Goal: Task Accomplishment & Management: Manage account settings

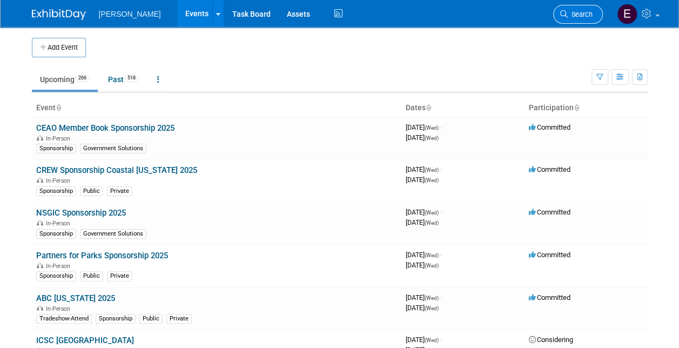
click at [581, 8] on link "Search" at bounding box center [578, 14] width 50 height 19
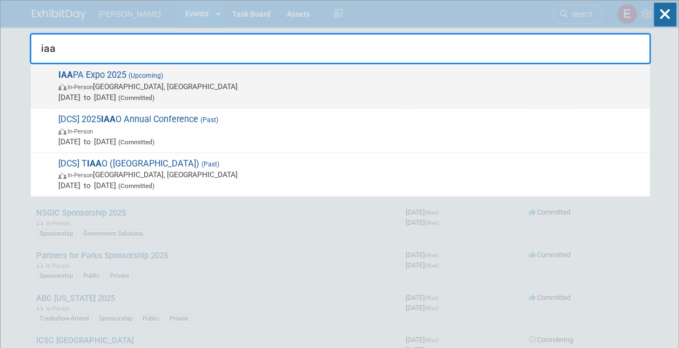
type input "iaa"
click at [177, 83] on span "In-Person Orlando, FL" at bounding box center [351, 86] width 586 height 11
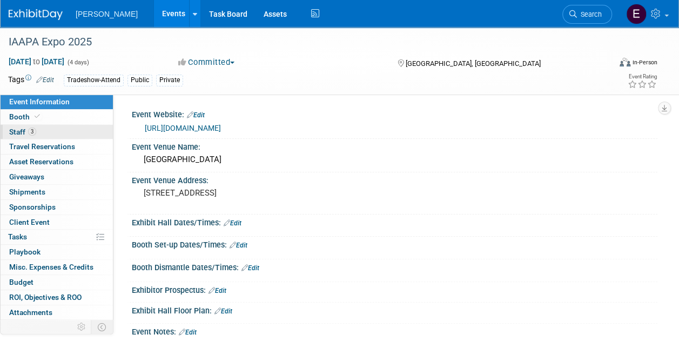
click at [28, 128] on span "Staff 3" at bounding box center [22, 131] width 27 height 9
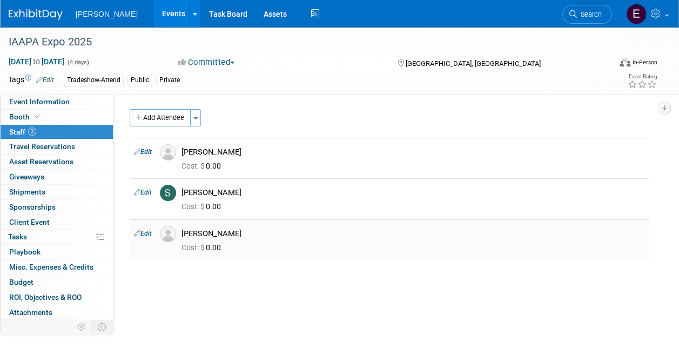
click at [142, 230] on link "Edit" at bounding box center [143, 233] width 18 height 8
select select "9a4ac485-24ec-49e3-b842-a791689b7d23"
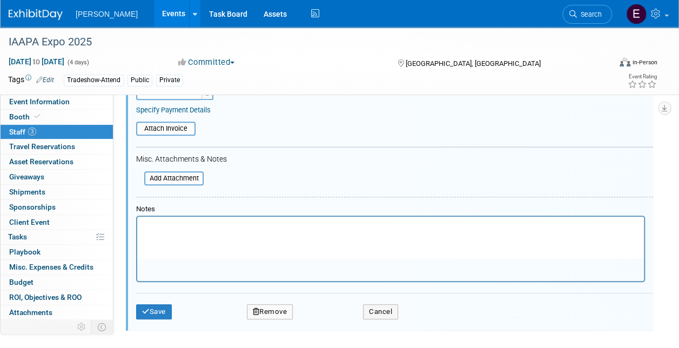
scroll to position [150, 0]
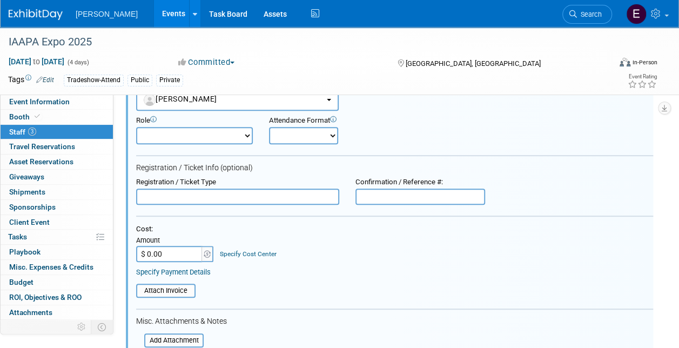
click at [166, 252] on input "$ 0.00" at bounding box center [169, 254] width 67 height 16
type input "$ 211.94"
click at [239, 250] on link "Specify Cost Center" at bounding box center [248, 254] width 57 height 8
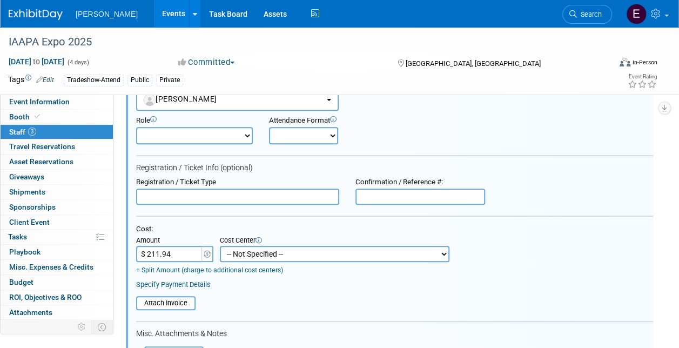
click at [239, 248] on select "-- Not Specified -- Advisory Services - Expenses_1001.502 Aerial Acquisition - …" at bounding box center [334, 254] width 229 height 16
select select "18966234"
click at [220, 246] on select "-- Not Specified -- Advisory Services - Expenses_1001.502 Aerial Acquisition - …" at bounding box center [334, 254] width 229 height 16
click at [197, 282] on link "Specify Payment Details" at bounding box center [173, 284] width 75 height 8
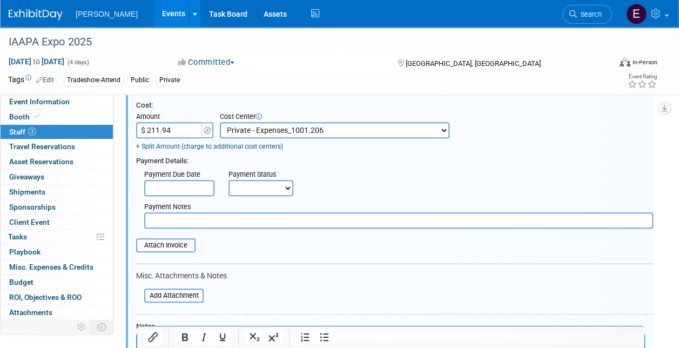
scroll to position [312, 0]
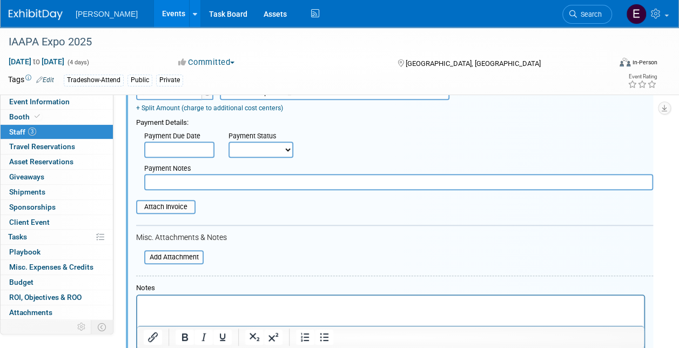
click at [255, 156] on select "Not Paid Yet Partially Paid Paid in Full" at bounding box center [260, 149] width 65 height 16
select select "1"
click at [228, 141] on select "Not Paid Yet Partially Paid Paid in Full" at bounding box center [260, 149] width 65 height 16
click at [231, 185] on input "text" at bounding box center [398, 182] width 509 height 16
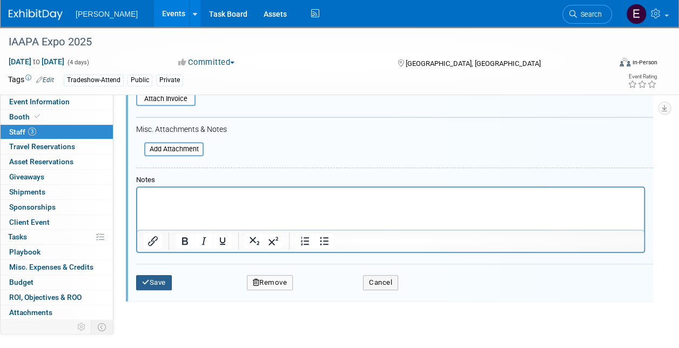
type input "Reg [DATE] SA"
click at [160, 280] on button "Save" at bounding box center [154, 282] width 36 height 15
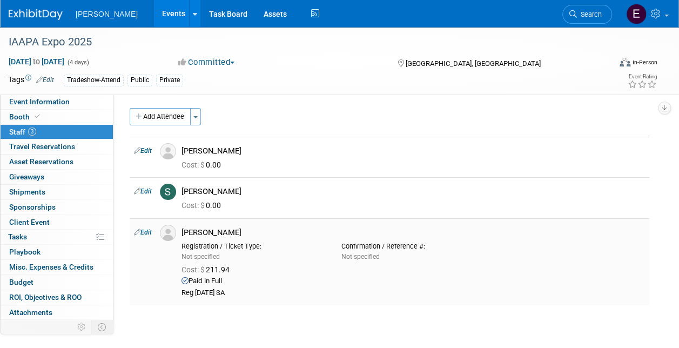
scroll to position [0, 0]
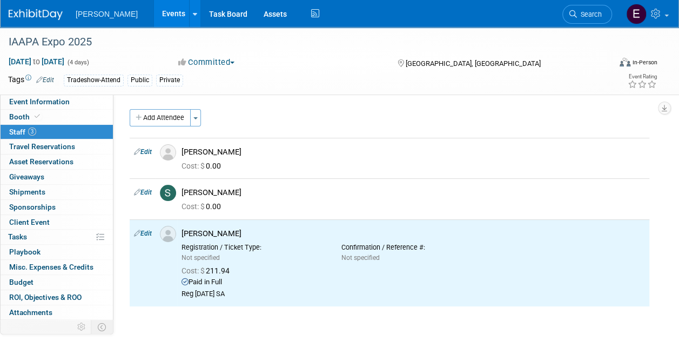
click at [146, 188] on link "Edit" at bounding box center [143, 192] width 18 height 8
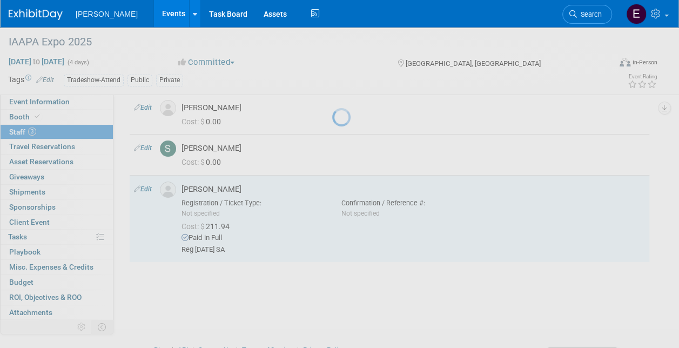
select select "86d3521a-ef5b-4dff-bd84-06f43fdc993a"
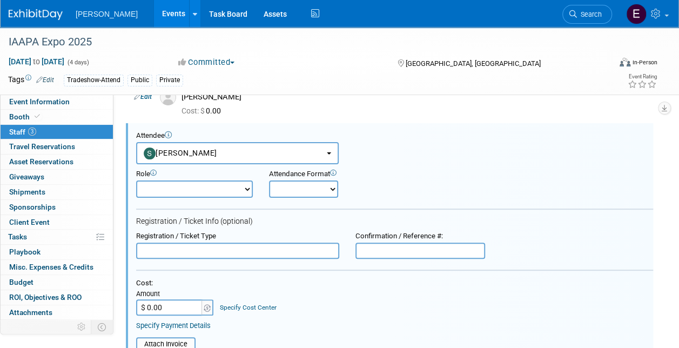
scroll to position [163, 0]
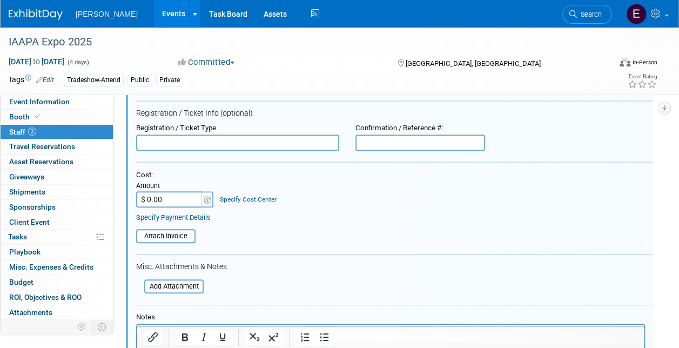
click at [164, 191] on input "$ 0.00" at bounding box center [169, 199] width 67 height 16
type input "$ 211.94"
click at [243, 202] on link "Specify Cost Center" at bounding box center [248, 199] width 57 height 8
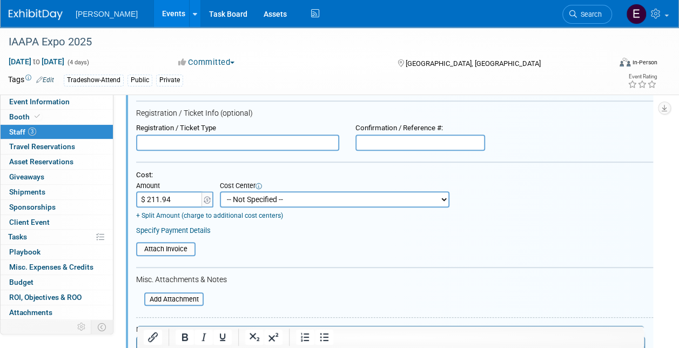
click at [243, 201] on select "-- Not Specified -- Advisory Services - Expenses_1001.502 Aerial Acquisition - …" at bounding box center [334, 199] width 229 height 16
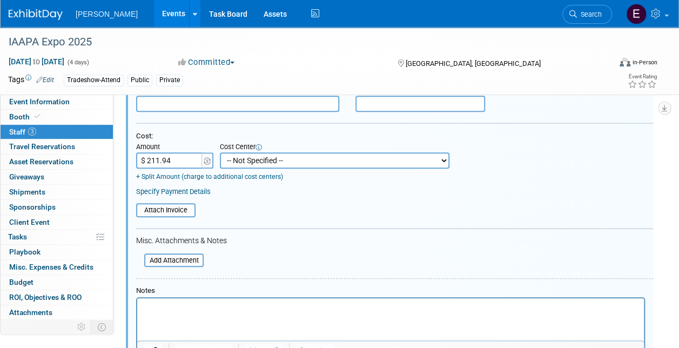
scroll to position [217, 0]
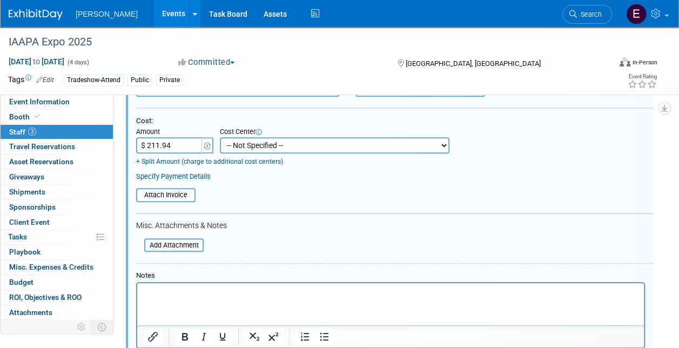
click at [259, 151] on select "-- Not Specified -- Advisory Services - Expenses_1001.502 Aerial Acquisition - …" at bounding box center [334, 145] width 229 height 16
select select "18966234"
click at [220, 137] on select "-- Not Specified -- Advisory Services - Expenses_1001.502 Aerial Acquisition - …" at bounding box center [334, 145] width 229 height 16
click at [200, 174] on link "Specify Payment Details" at bounding box center [173, 176] width 75 height 8
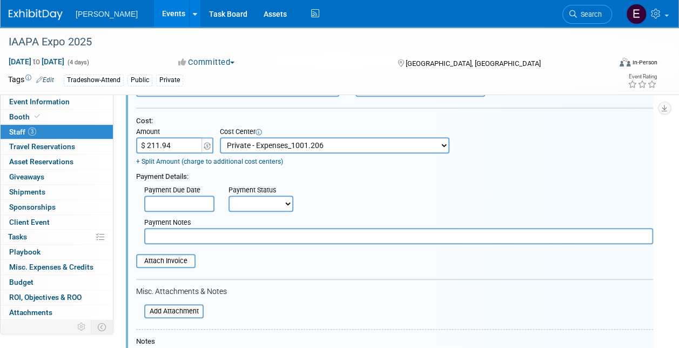
drag, startPoint x: 234, startPoint y: 206, endPoint x: 240, endPoint y: 212, distance: 8.0
click at [235, 206] on select "Not Paid Yet Partially Paid Paid in Full" at bounding box center [260, 203] width 65 height 16
select select "1"
click at [228, 195] on select "Not Paid Yet Partially Paid Paid in Full" at bounding box center [260, 203] width 65 height 16
click at [231, 234] on input "text" at bounding box center [398, 236] width 509 height 16
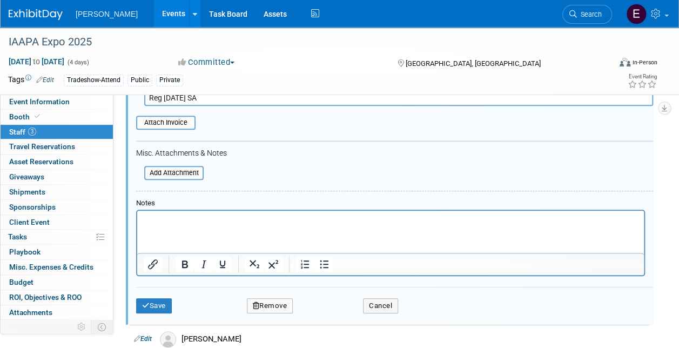
scroll to position [433, 0]
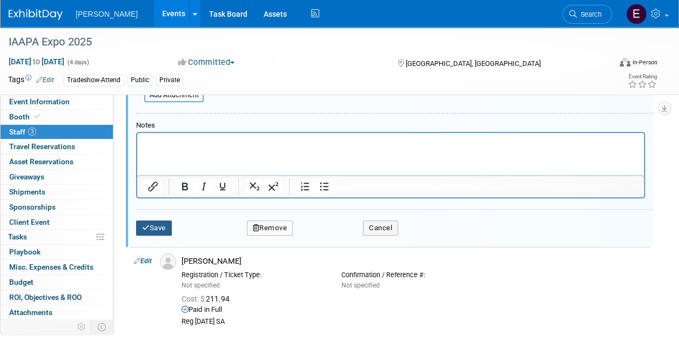
type input "Reg [DATE] SA"
click at [154, 226] on button "Save" at bounding box center [154, 227] width 36 height 15
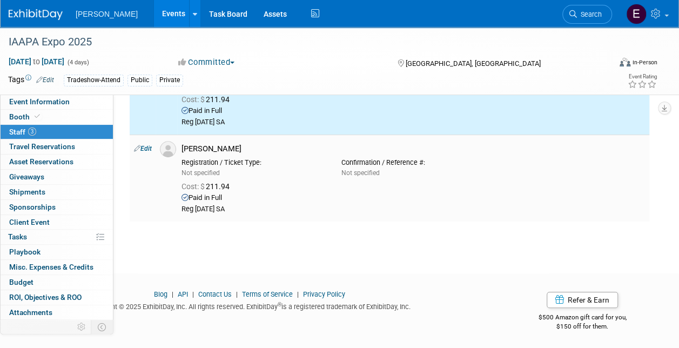
scroll to position [0, 0]
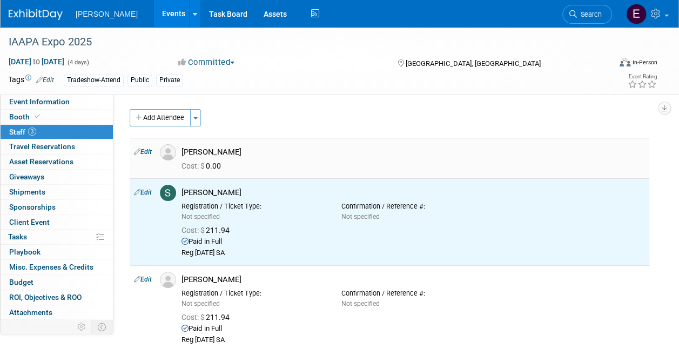
click at [144, 148] on link "Edit" at bounding box center [143, 152] width 18 height 8
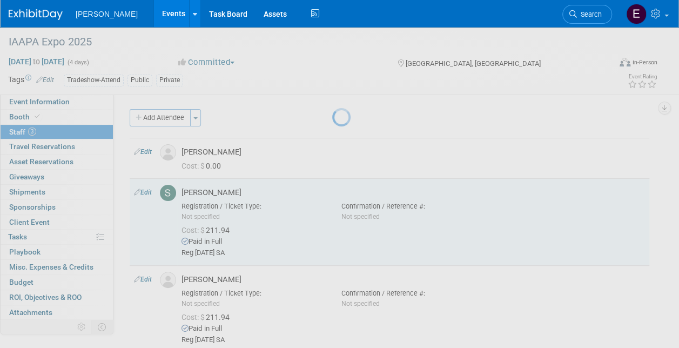
select select "9deac321-6470-49c7-bd3f-b295c470502a"
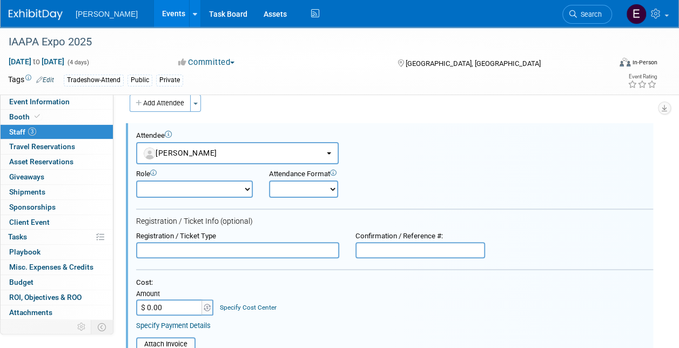
click at [172, 304] on input "$ 0.00" at bounding box center [169, 307] width 67 height 16
type input "$ 211.94"
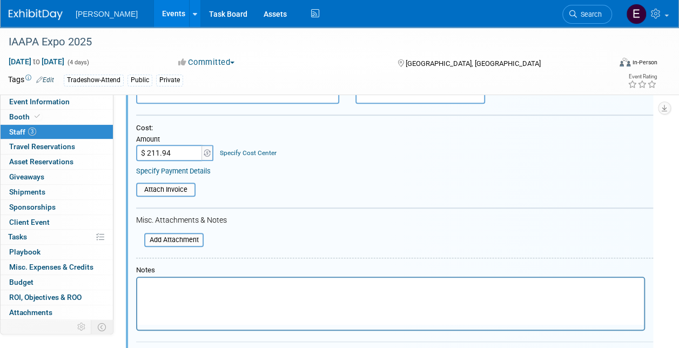
scroll to position [177, 0]
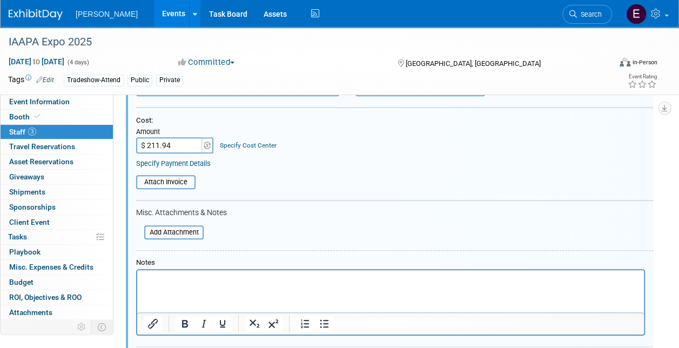
click at [185, 159] on link "Specify Payment Details" at bounding box center [173, 163] width 75 height 8
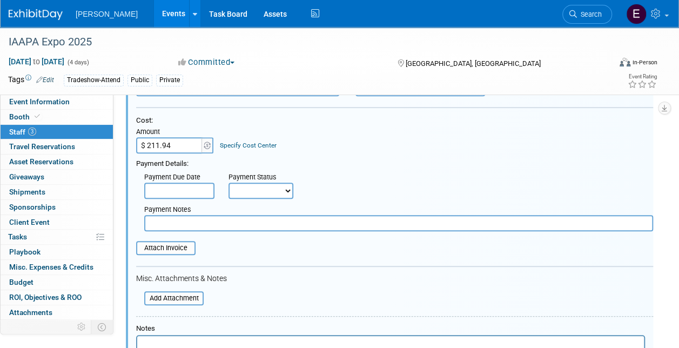
click at [236, 182] on select "Not Paid Yet Partially Paid Paid in Full" at bounding box center [260, 190] width 65 height 16
select select "1"
click at [228, 182] on select "Not Paid Yet Partially Paid Paid in Full" at bounding box center [260, 190] width 65 height 16
click at [216, 215] on input "text" at bounding box center [398, 223] width 509 height 16
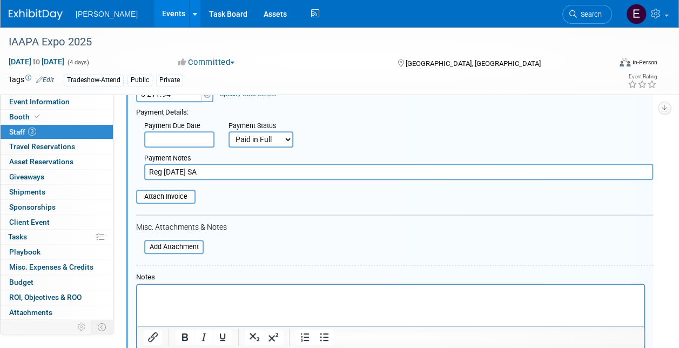
scroll to position [285, 0]
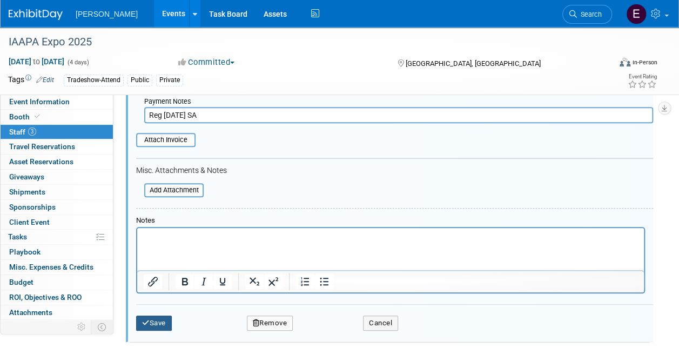
type input "Reg [DATE] SA"
click at [159, 320] on button "Save" at bounding box center [154, 322] width 36 height 15
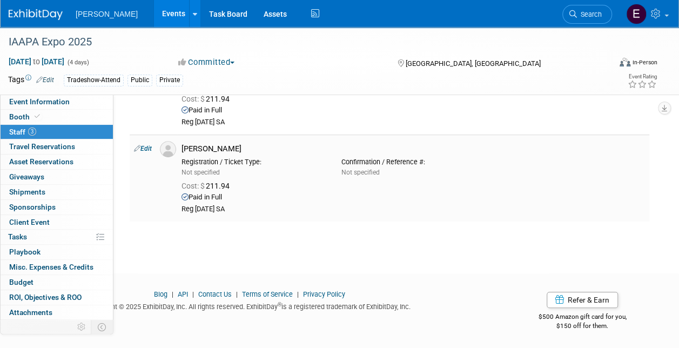
scroll to position [0, 0]
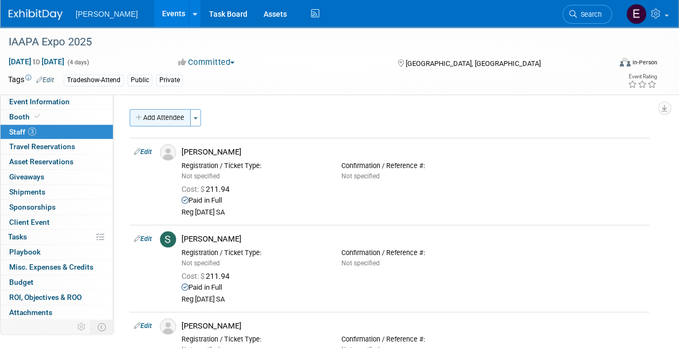
click at [166, 119] on button "Add Attendee" at bounding box center [160, 117] width 61 height 17
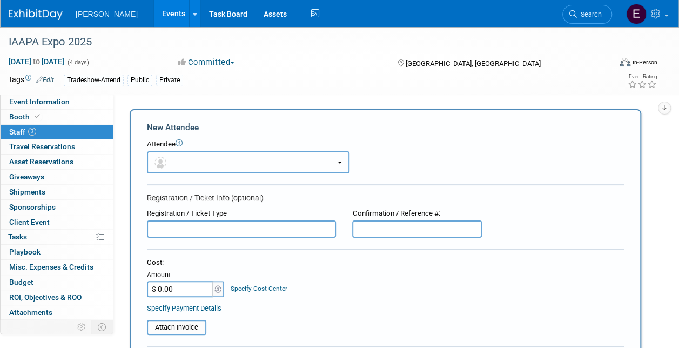
click at [235, 157] on button "button" at bounding box center [248, 162] width 202 height 22
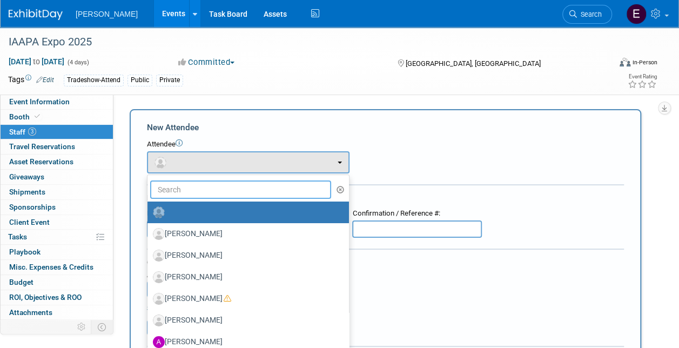
click at [229, 189] on input "text" at bounding box center [240, 189] width 181 height 18
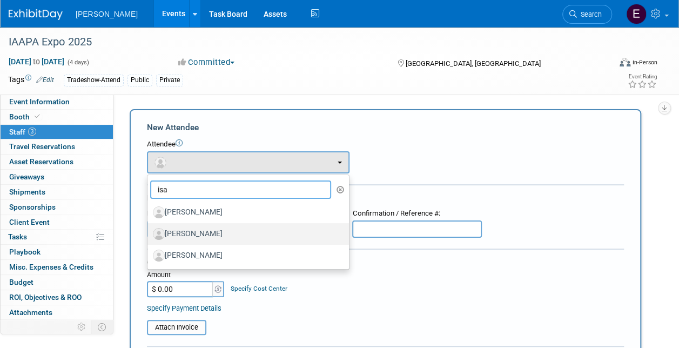
type input "isa"
click at [227, 225] on label "[PERSON_NAME]" at bounding box center [245, 233] width 185 height 17
click at [149, 229] on input "[PERSON_NAME]" at bounding box center [145, 232] width 7 height 7
select select "bf9cb427-7451-4f0b-bfe6-f74ed4a2079a"
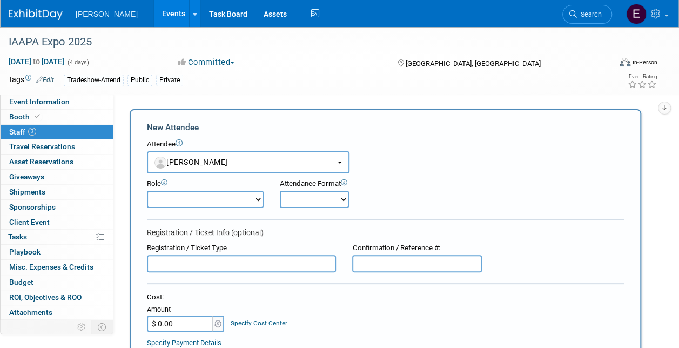
scroll to position [54, 0]
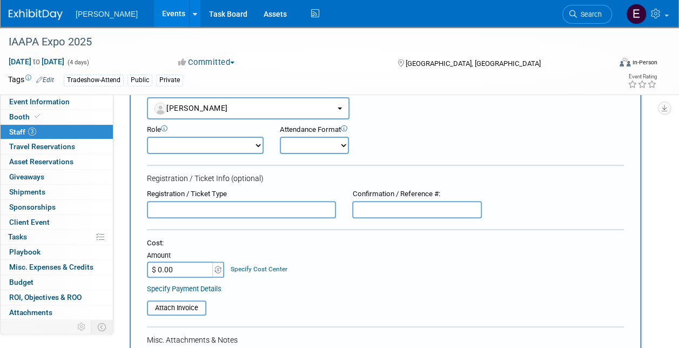
click at [181, 272] on input "$ 0.00" at bounding box center [180, 269] width 67 height 16
type input "$ 211.94"
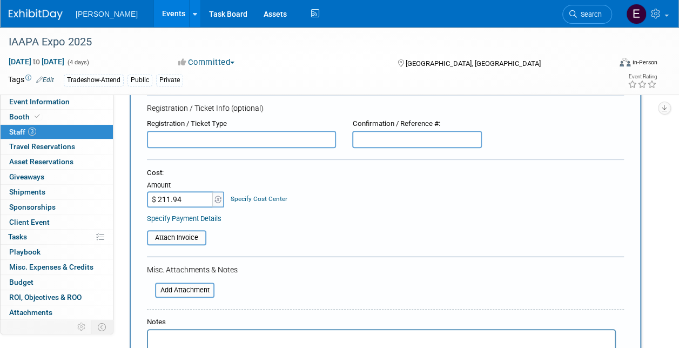
scroll to position [216, 0]
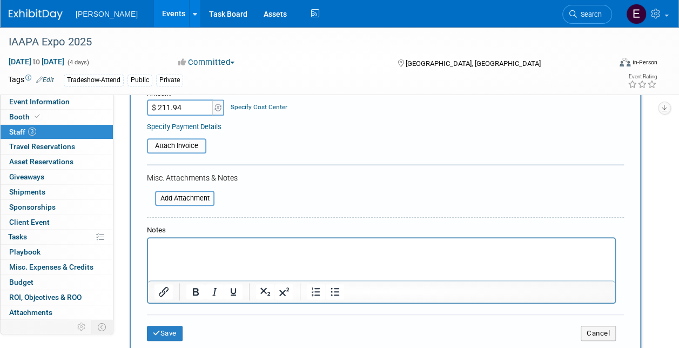
click at [263, 105] on link "Specify Cost Center" at bounding box center [259, 107] width 57 height 8
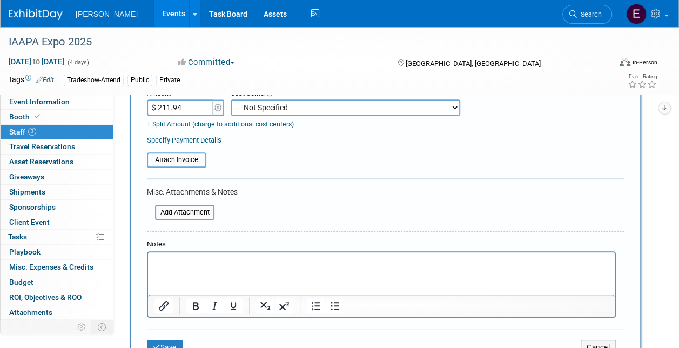
click at [272, 102] on select "-- Not Specified -- Advisory Services - Expenses_1001.502 Aerial Acquisition - …" at bounding box center [345, 107] width 229 height 16
select select "18966234"
click at [231, 99] on select "-- Not Specified -- Advisory Services - Expenses_1001.502 Aerial Acquisition - …" at bounding box center [345, 107] width 229 height 16
click at [209, 135] on div "Specify Payment Details" at bounding box center [385, 139] width 477 height 11
drag, startPoint x: 212, startPoint y: 139, endPoint x: 222, endPoint y: 145, distance: 11.6
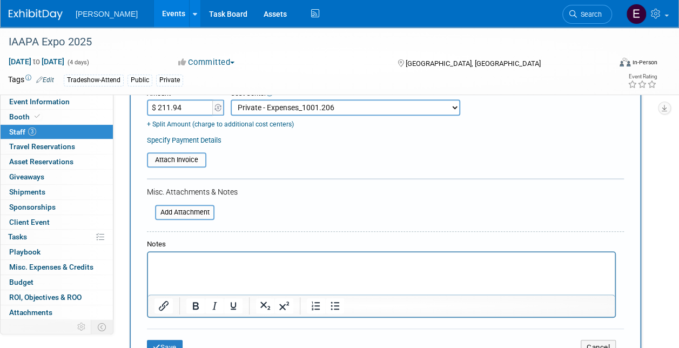
click at [212, 139] on link "Specify Payment Details" at bounding box center [184, 140] width 75 height 8
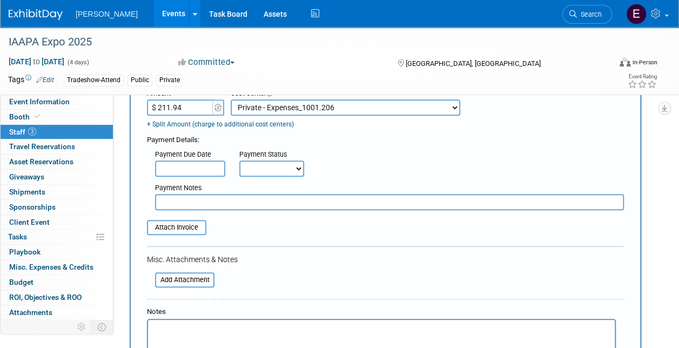
drag, startPoint x: 265, startPoint y: 163, endPoint x: 270, endPoint y: 177, distance: 14.9
click at [265, 163] on select "Not Paid Yet Partially Paid Paid in Full" at bounding box center [271, 168] width 65 height 16
select select "1"
click at [239, 160] on select "Not Paid Yet Partially Paid Paid in Full" at bounding box center [271, 168] width 65 height 16
click at [250, 204] on input "text" at bounding box center [389, 202] width 469 height 16
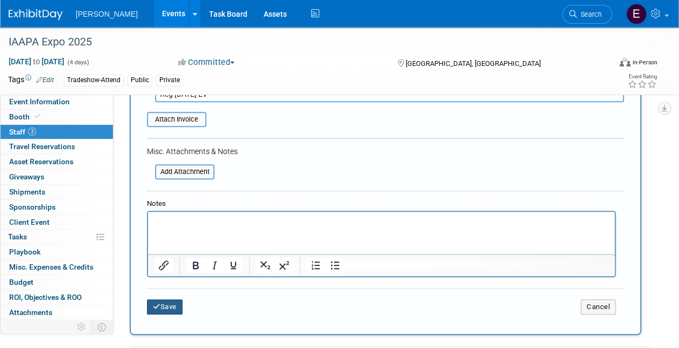
type input "Reg [DATE] EV"
click at [165, 306] on button "Save" at bounding box center [165, 306] width 36 height 15
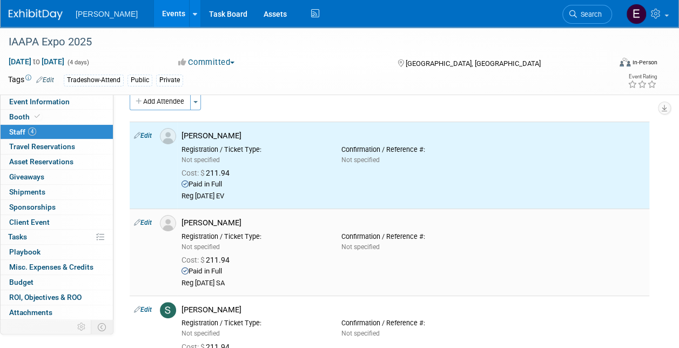
scroll to position [0, 0]
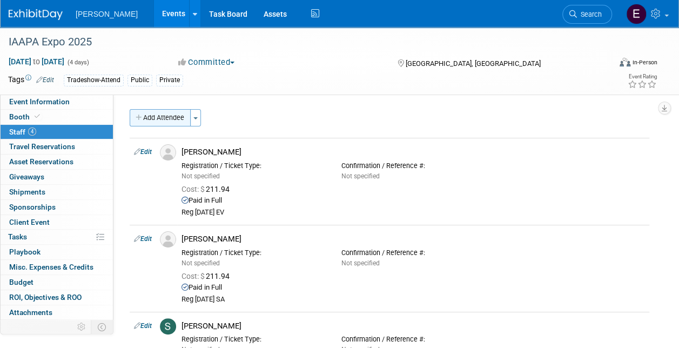
click at [173, 119] on button "Add Attendee" at bounding box center [160, 117] width 61 height 17
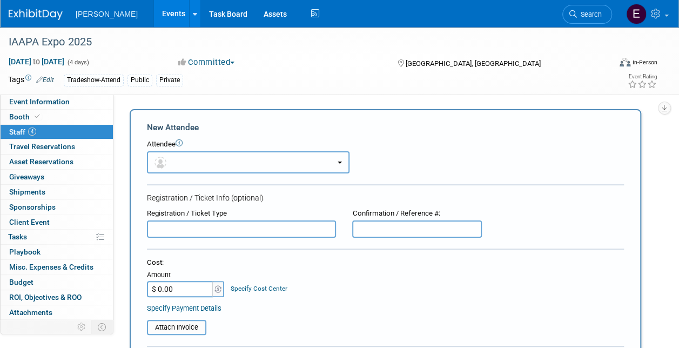
click at [196, 159] on button "button" at bounding box center [248, 162] width 202 height 22
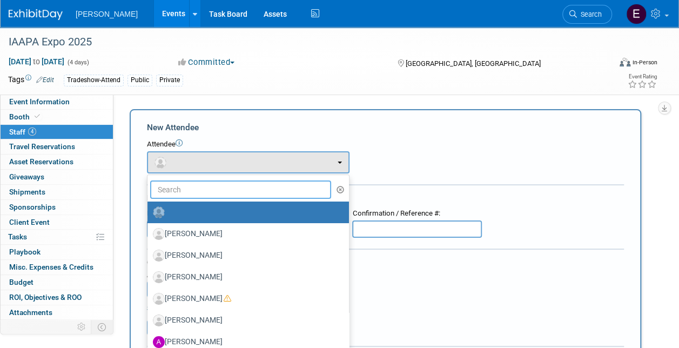
click at [208, 188] on input "text" at bounding box center [240, 189] width 181 height 18
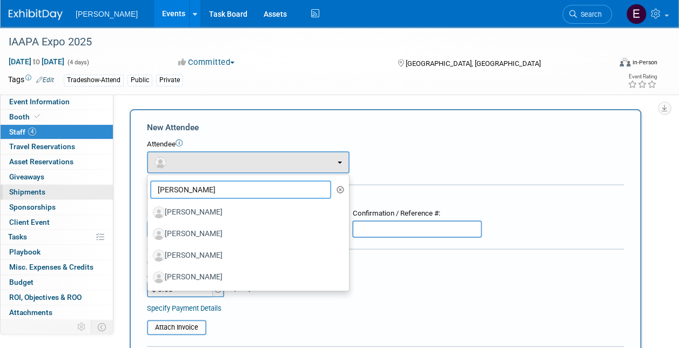
drag, startPoint x: 155, startPoint y: 182, endPoint x: 104, endPoint y: 184, distance: 51.3
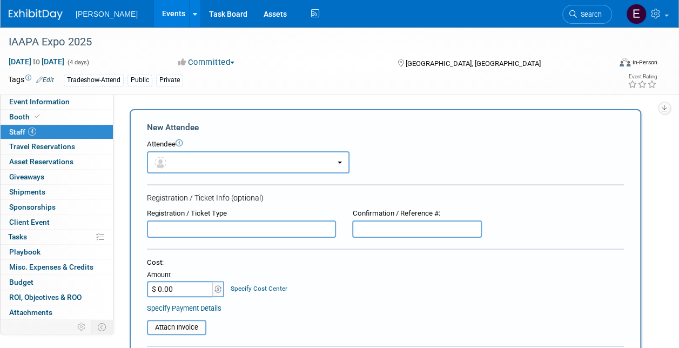
click at [584, 172] on div "Attendee <img src="[URL][DOMAIN_NAME]" style="width: 22px; height: 22px; border…" at bounding box center [385, 156] width 477 height 34
click at [658, 11] on icon at bounding box center [657, 14] width 12 height 10
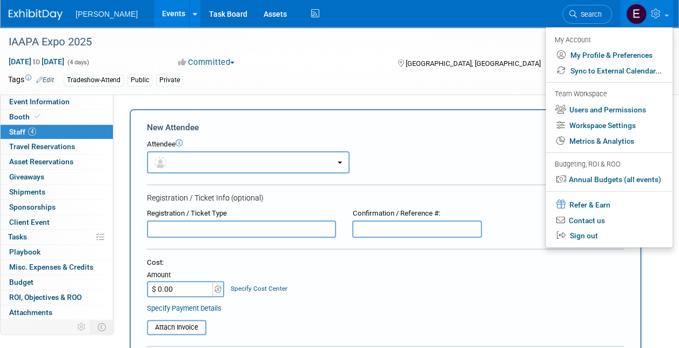
click at [180, 163] on button "button" at bounding box center [248, 162] width 202 height 22
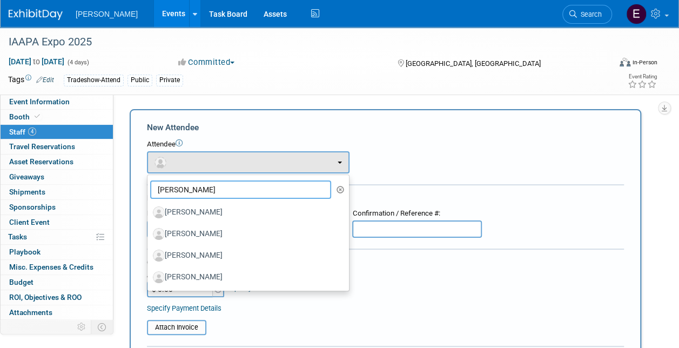
click at [188, 184] on input "[PERSON_NAME]" at bounding box center [240, 189] width 181 height 18
drag, startPoint x: 188, startPoint y: 184, endPoint x: 81, endPoint y: 178, distance: 107.0
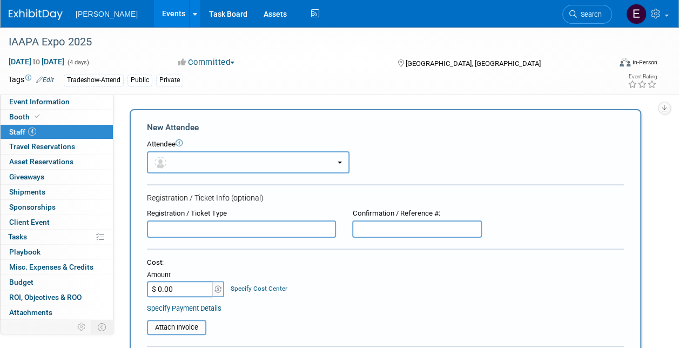
click at [238, 153] on button "button" at bounding box center [248, 162] width 202 height 22
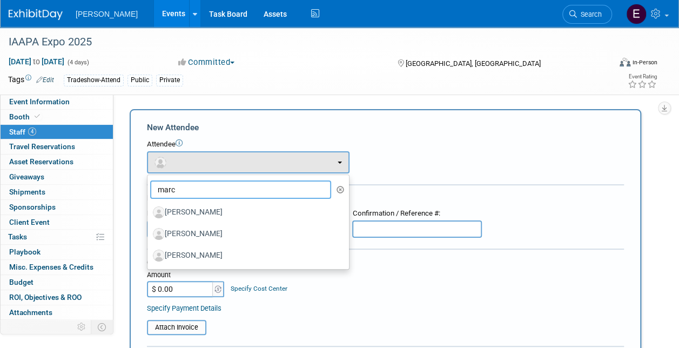
type input "marc"
click at [187, 183] on ul "[PERSON_NAME] [PERSON_NAME] [PERSON_NAME] [PERSON_NAME] [PERSON_NAME] [PERSON_N…" at bounding box center [248, 221] width 202 height 95
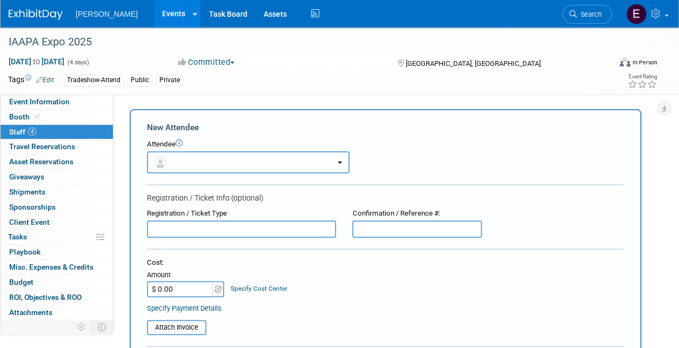
click at [264, 159] on button "button" at bounding box center [248, 162] width 202 height 22
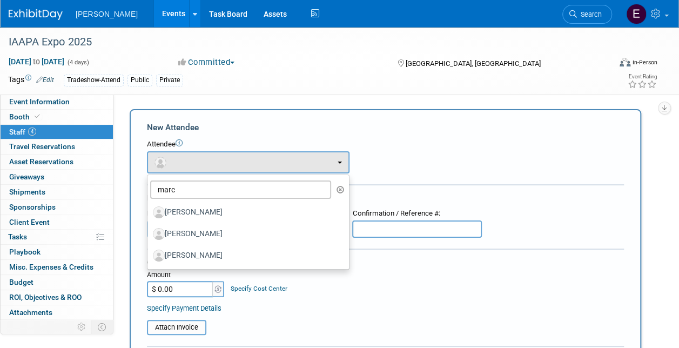
click at [343, 190] on icon "button" at bounding box center [340, 190] width 8 height 8
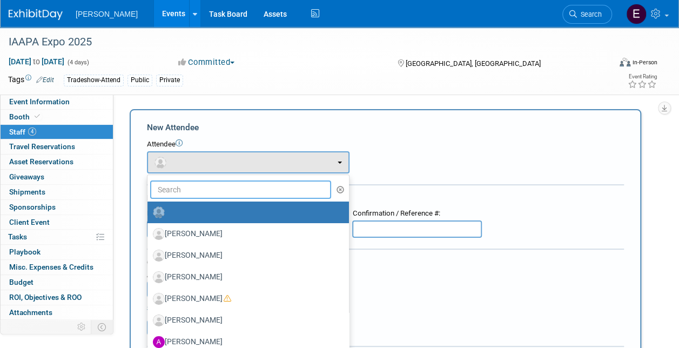
click at [247, 195] on input "text" at bounding box center [240, 189] width 181 height 18
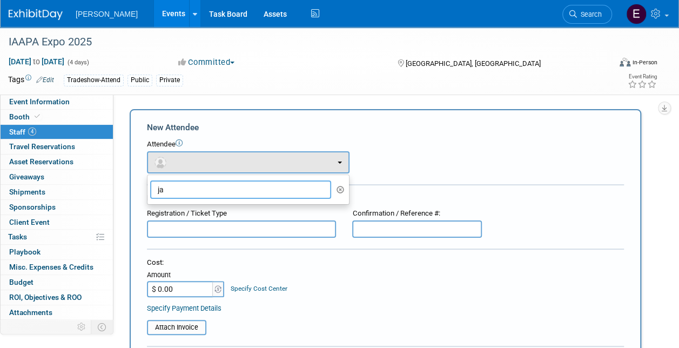
type input "j"
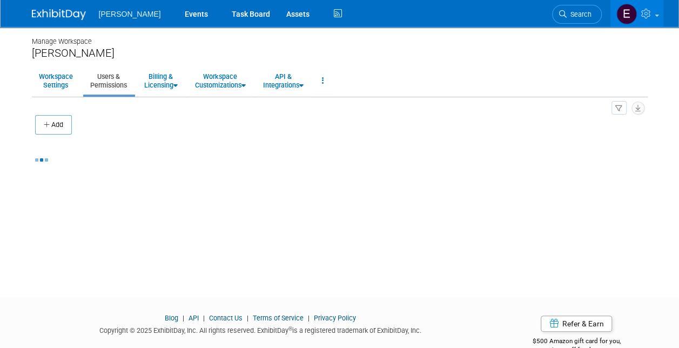
click at [58, 120] on button "Add" at bounding box center [53, 124] width 37 height 19
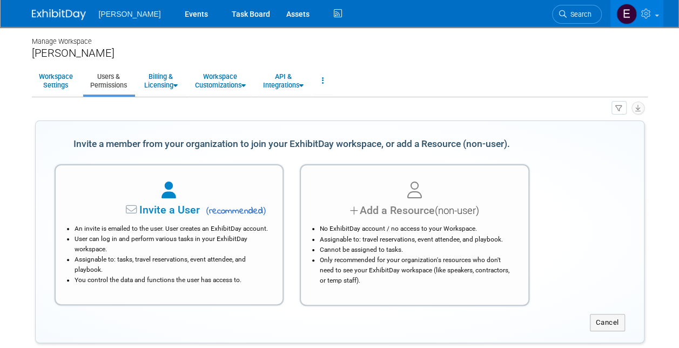
click at [495, 191] on div at bounding box center [414, 191] width 200 height 24
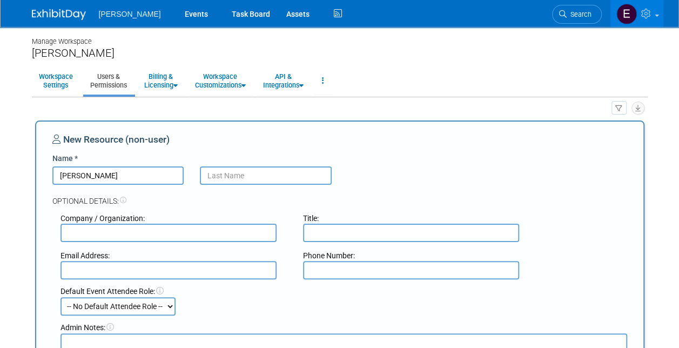
type input "James"
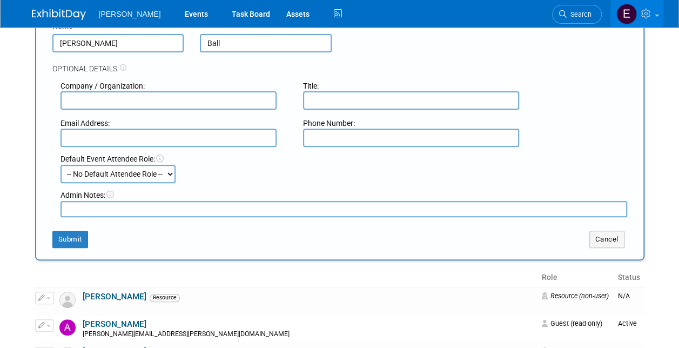
scroll to position [216, 0]
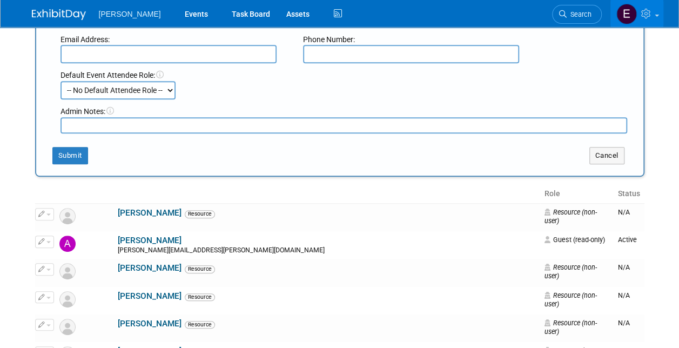
type input "Ball"
click at [82, 153] on button "Submit" at bounding box center [70, 155] width 36 height 17
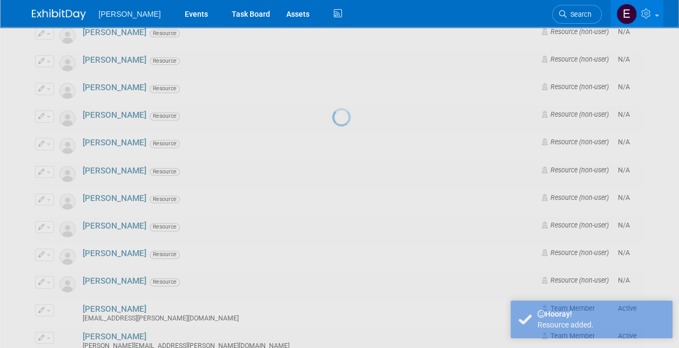
scroll to position [0, 0]
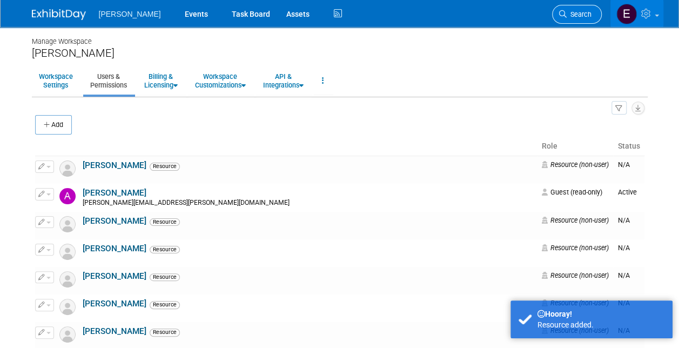
click at [576, 16] on span "Search" at bounding box center [578, 14] width 25 height 8
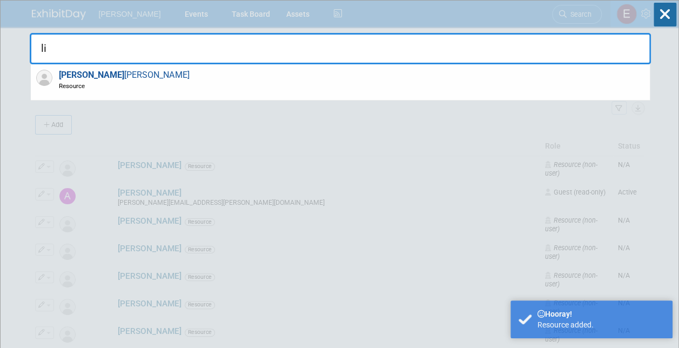
type input "l"
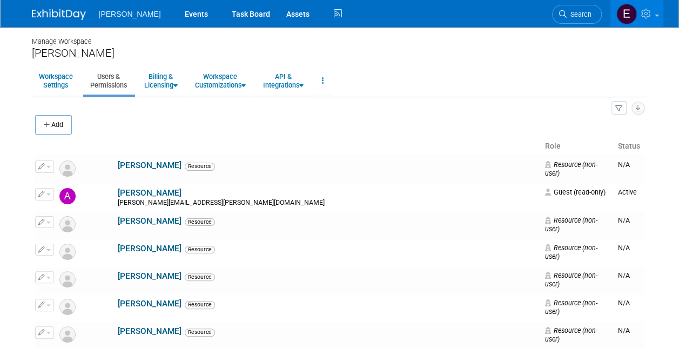
click at [57, 126] on button "Add" at bounding box center [53, 124] width 37 height 19
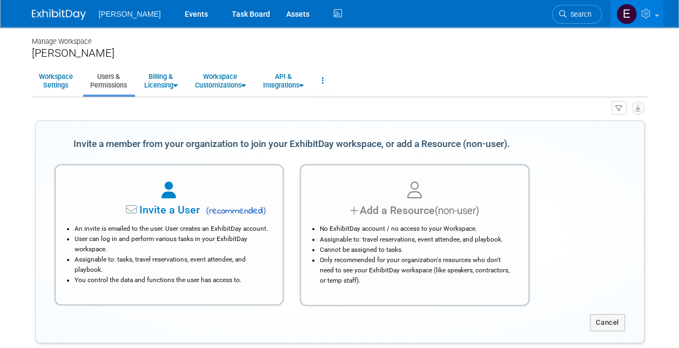
click at [375, 188] on div at bounding box center [414, 191] width 200 height 24
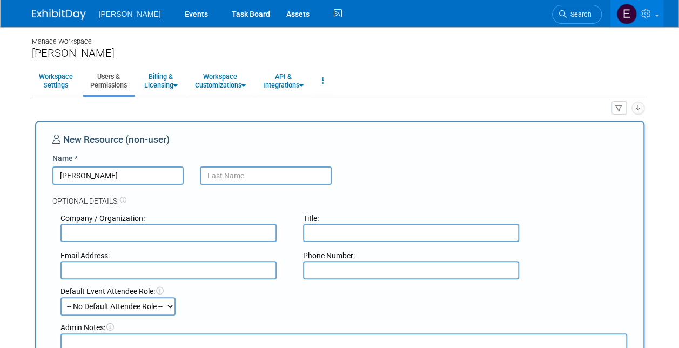
type input "Lisa"
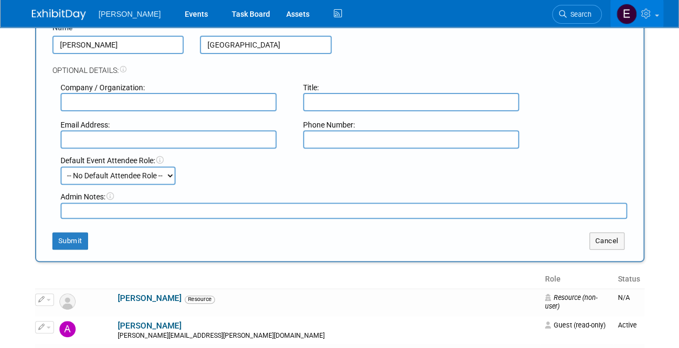
scroll to position [216, 0]
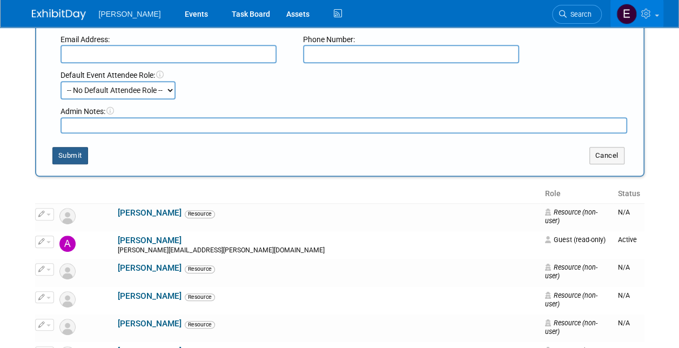
type input "Lugo"
click at [72, 157] on button "Submit" at bounding box center [70, 155] width 36 height 17
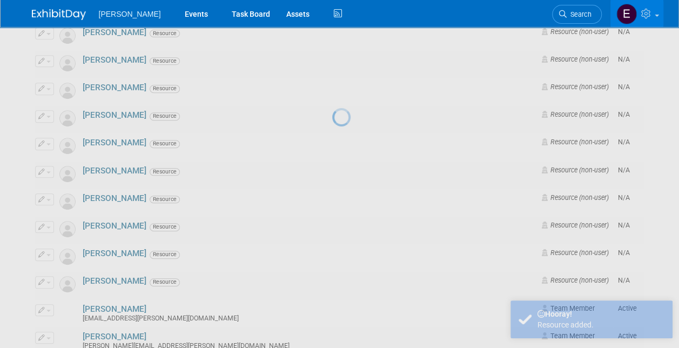
scroll to position [0, 0]
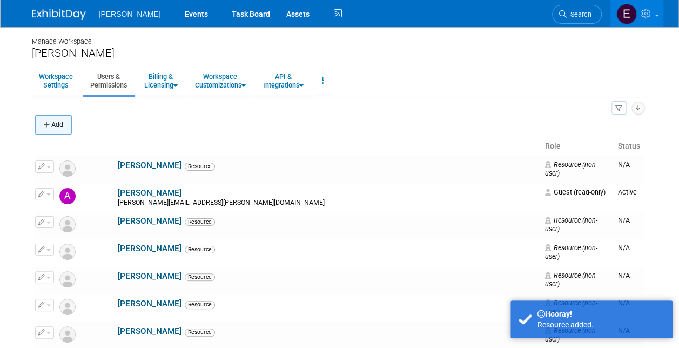
click at [59, 126] on button "Add" at bounding box center [53, 124] width 37 height 19
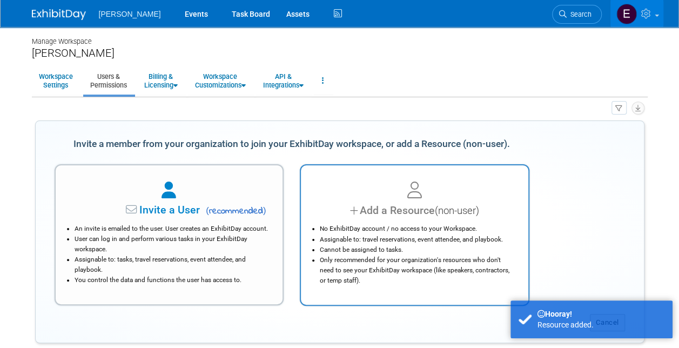
click at [461, 212] on span "(non-user)" at bounding box center [457, 211] width 44 height 12
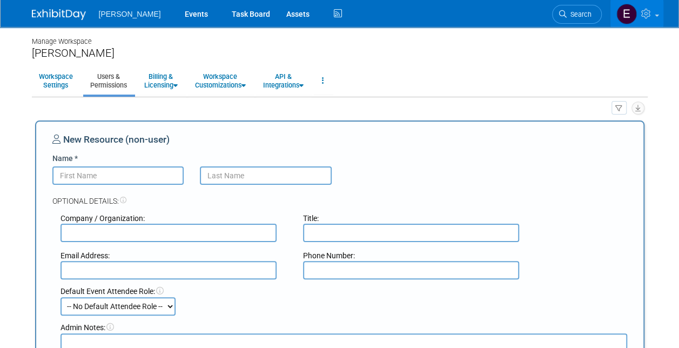
click at [576, 11] on span "Search" at bounding box center [578, 14] width 25 height 8
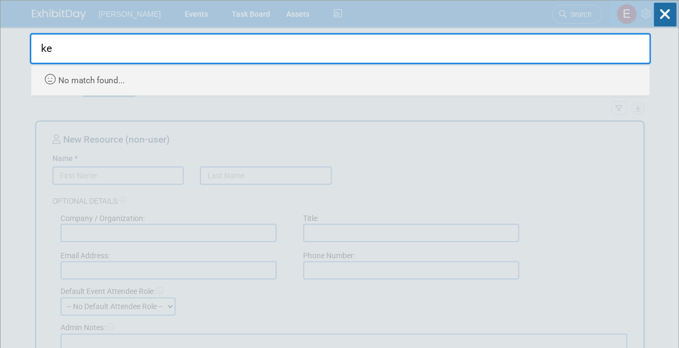
type input "k"
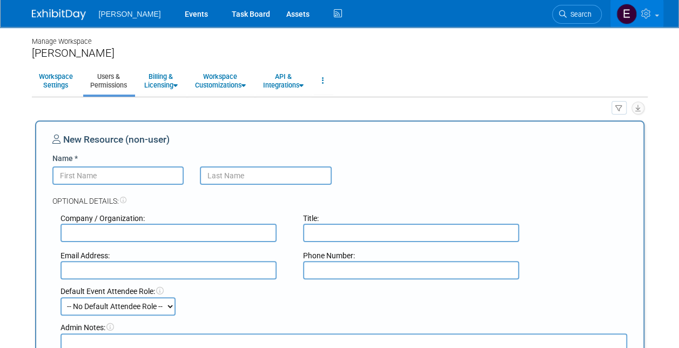
click at [85, 172] on input "Name *" at bounding box center [118, 175] width 132 height 18
type input "Kevin"
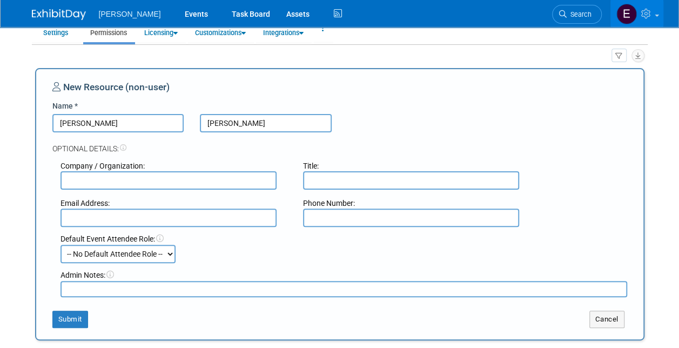
scroll to position [108, 0]
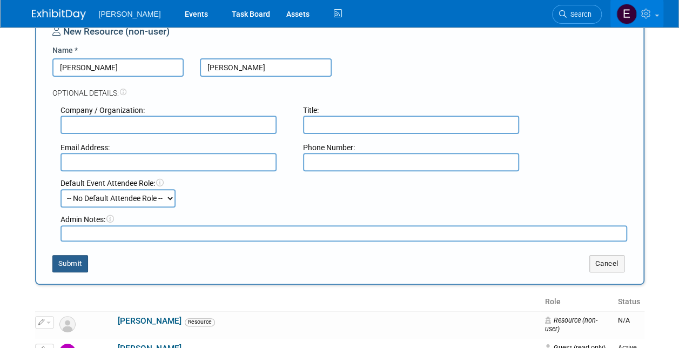
type input "Anton"
click at [71, 265] on button "Submit" at bounding box center [70, 263] width 36 height 17
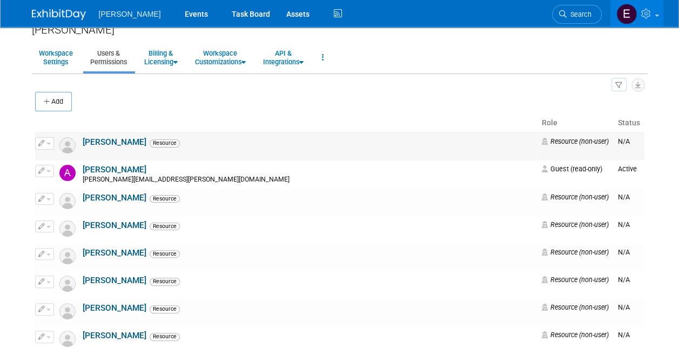
scroll to position [0, 0]
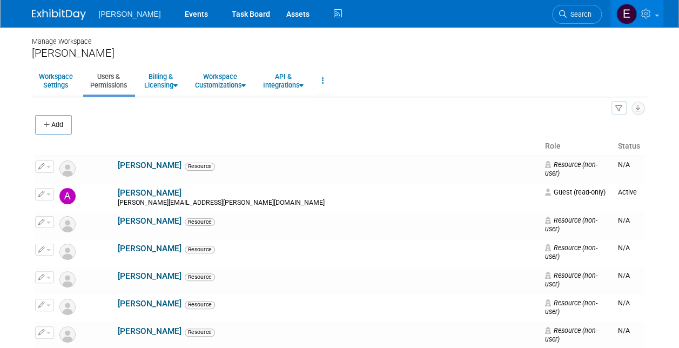
click at [49, 123] on icon "button" at bounding box center [48, 124] width 8 height 7
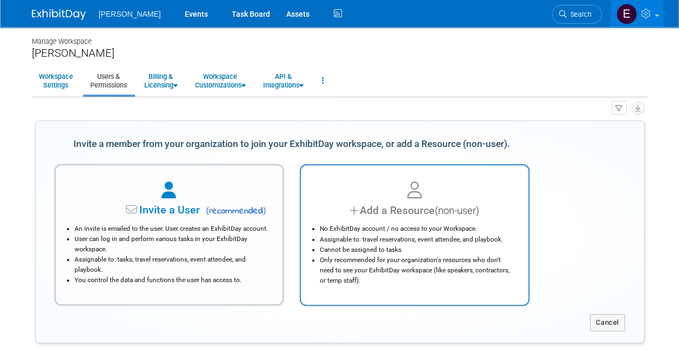
click at [464, 186] on div at bounding box center [414, 191] width 200 height 24
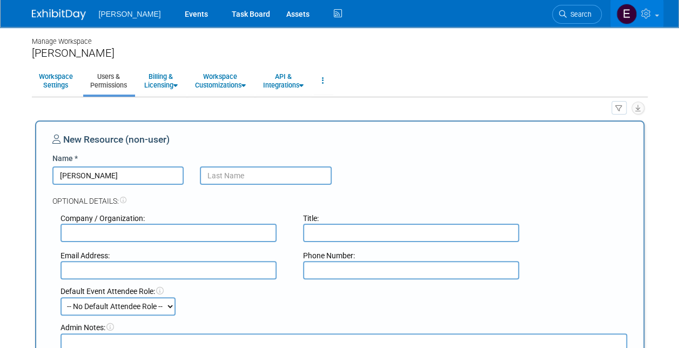
type input "Marc"
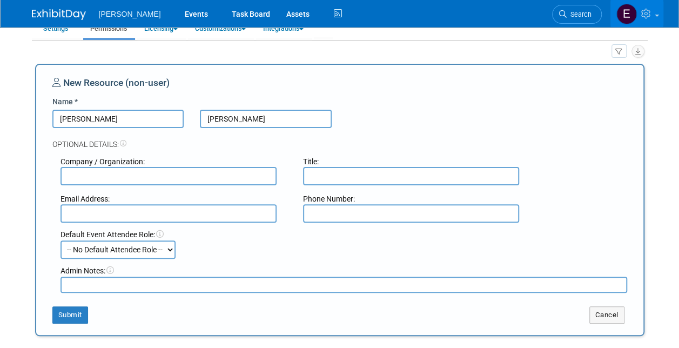
scroll to position [108, 0]
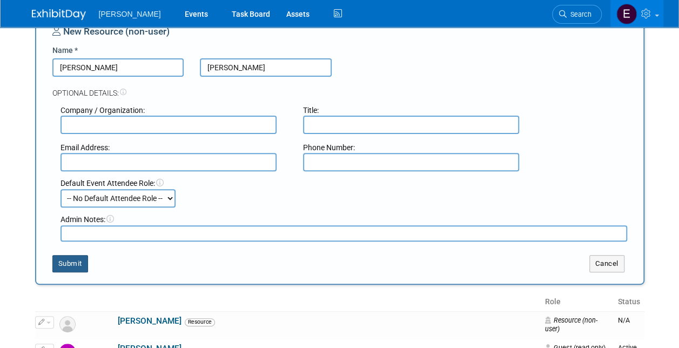
type input "Sherman"
click at [81, 262] on button "Submit" at bounding box center [70, 263] width 36 height 17
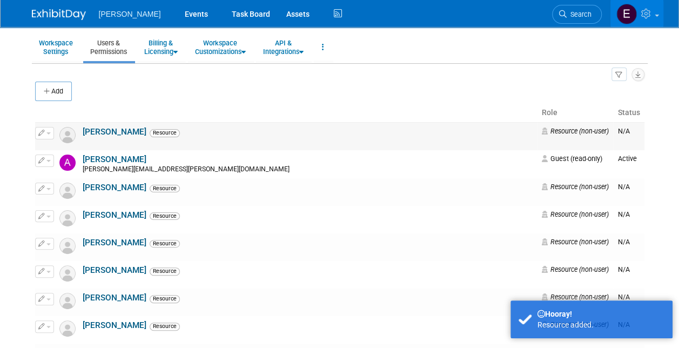
scroll to position [0, 0]
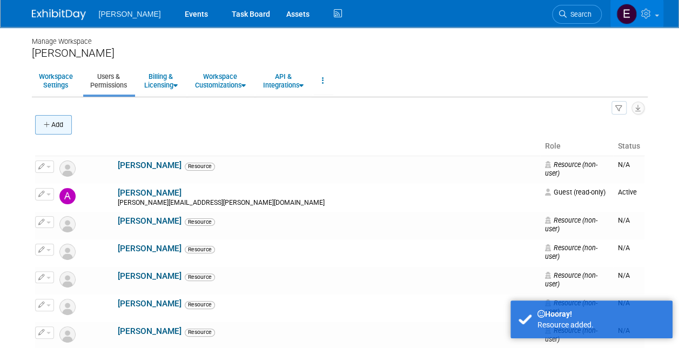
drag, startPoint x: 55, startPoint y: 125, endPoint x: 76, endPoint y: 127, distance: 20.6
click at [56, 125] on button "Add" at bounding box center [53, 124] width 37 height 19
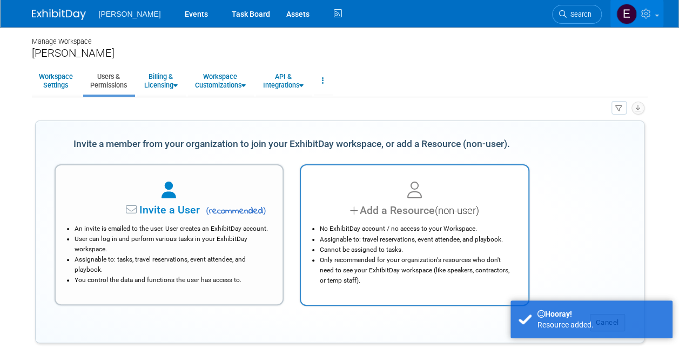
click at [404, 209] on div "Add a Resource (non-user)" at bounding box center [414, 210] width 200 height 16
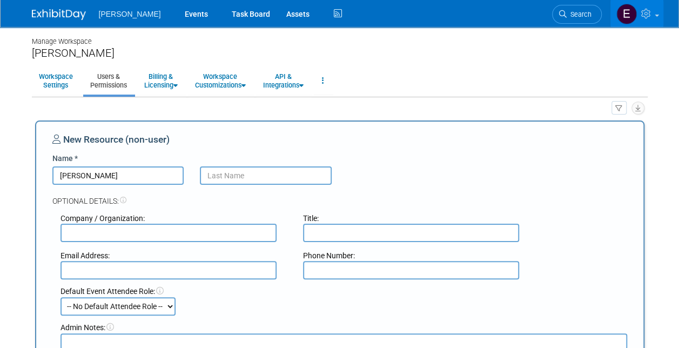
type input "Rolando"
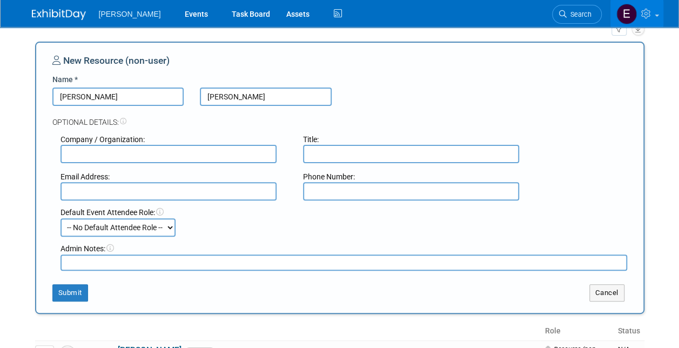
scroll to position [108, 0]
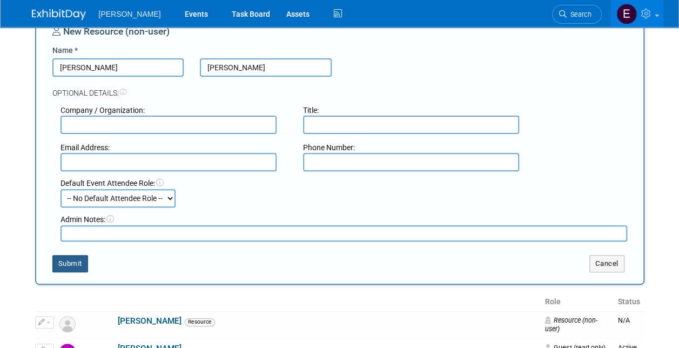
type input "Mendoza"
click at [81, 260] on button "Submit" at bounding box center [70, 263] width 36 height 17
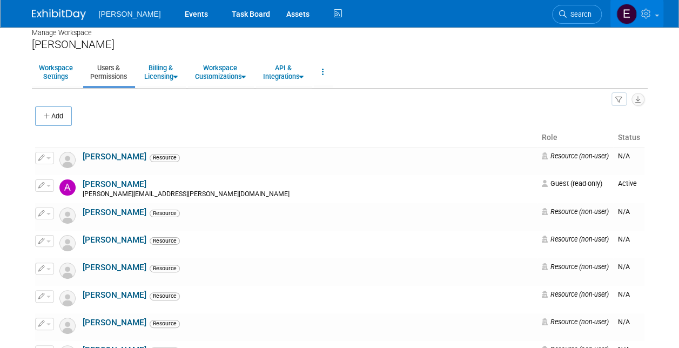
scroll to position [0, 0]
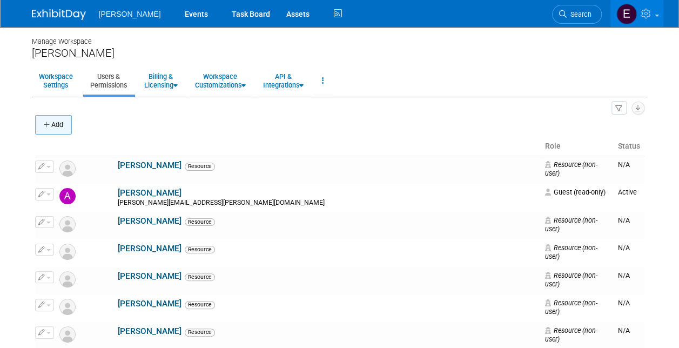
click at [67, 122] on button "Add" at bounding box center [53, 124] width 37 height 19
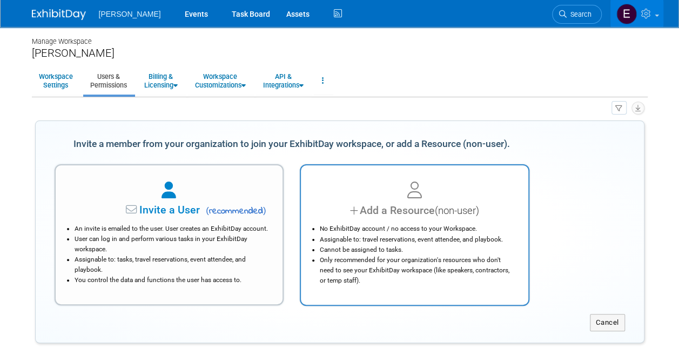
click at [407, 189] on icon at bounding box center [414, 190] width 15 height 17
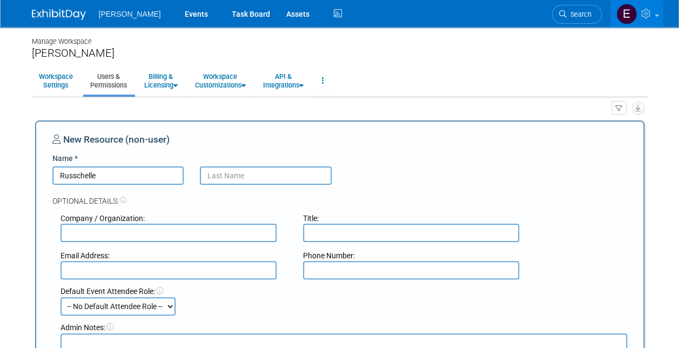
type input "Russchelle"
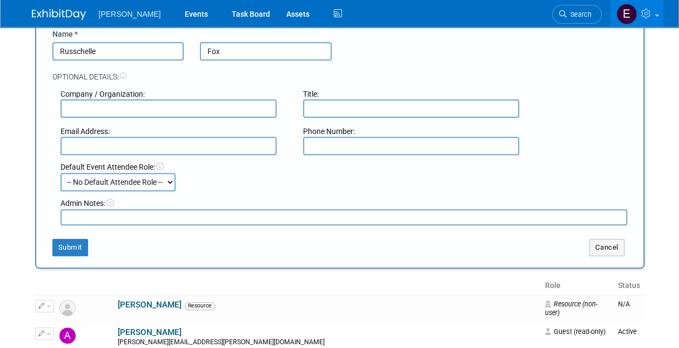
scroll to position [162, 0]
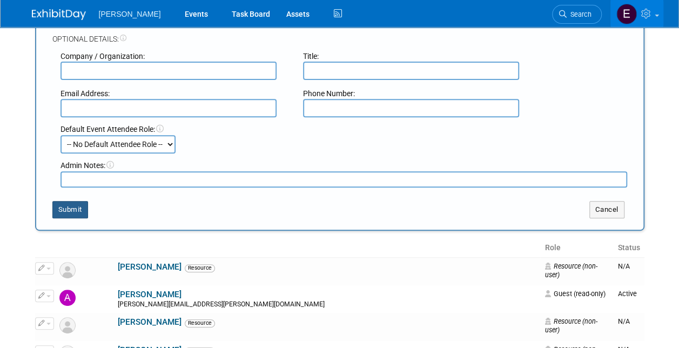
type input "Fox"
click at [71, 214] on button "Submit" at bounding box center [70, 209] width 36 height 17
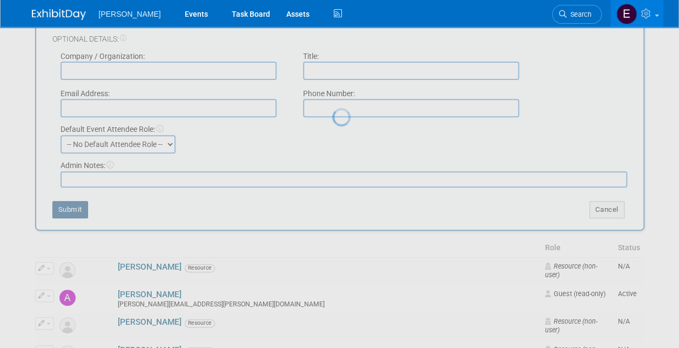
scroll to position [0, 0]
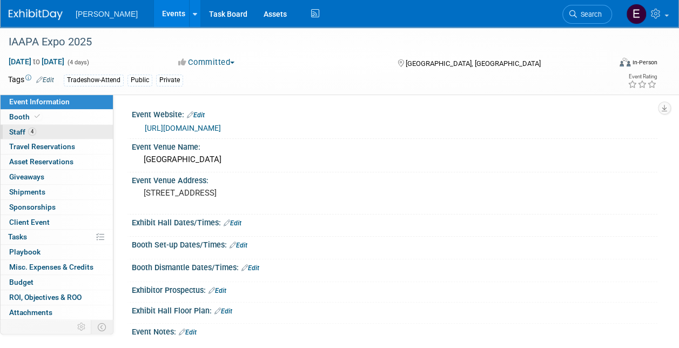
click at [51, 132] on link "4 Staff 4" at bounding box center [57, 132] width 112 height 15
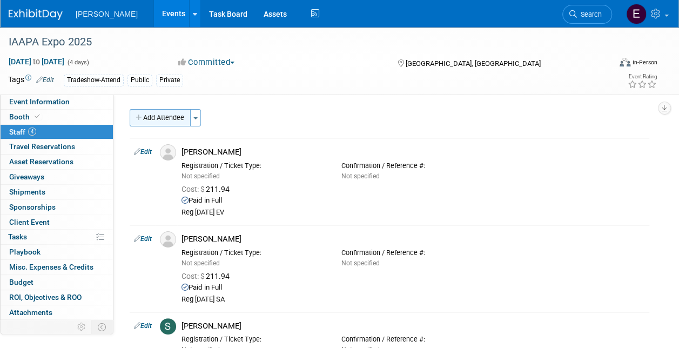
click at [178, 114] on button "Add Attendee" at bounding box center [160, 117] width 61 height 17
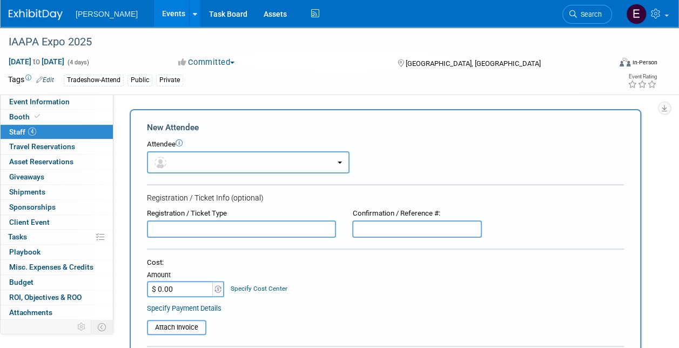
click at [211, 155] on button "button" at bounding box center [248, 162] width 202 height 22
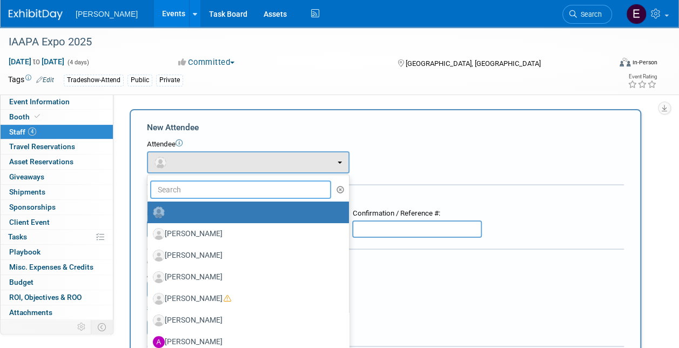
click at [216, 192] on input "text" at bounding box center [240, 189] width 181 height 18
type input "james ball"
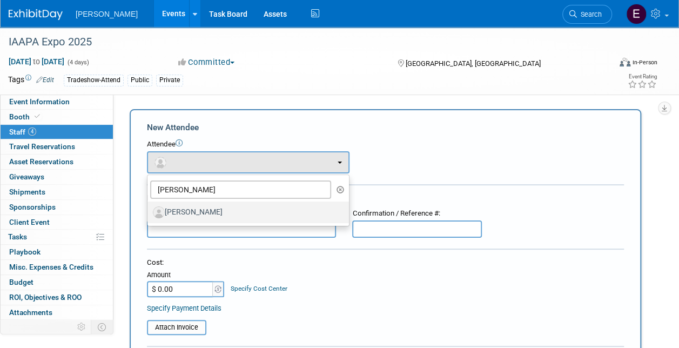
click at [216, 211] on label "James Ball" at bounding box center [245, 212] width 185 height 17
click at [149, 211] on input "James Ball" at bounding box center [145, 210] width 7 height 7
select select "da01c578-f475-429c-8a17-219ddf0fb1d6"
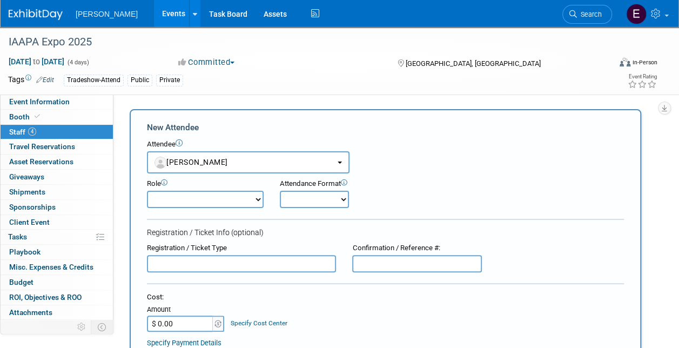
scroll to position [162, 0]
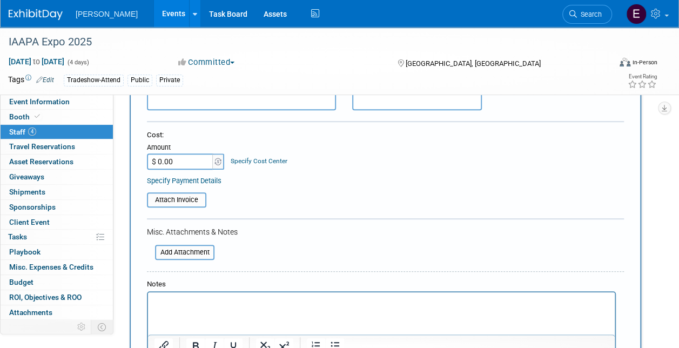
click at [178, 160] on input "$ 0.00" at bounding box center [180, 161] width 67 height 16
type input "$ 211.94"
click at [247, 155] on div "Specify Cost Center" at bounding box center [259, 156] width 57 height 20
click at [249, 163] on link "Specify Cost Center" at bounding box center [259, 161] width 57 height 8
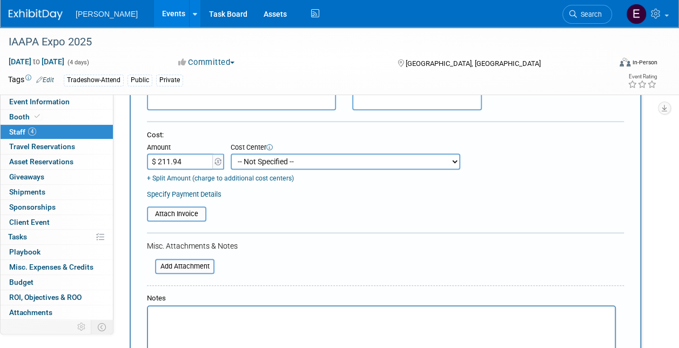
click at [253, 163] on select "-- Not Specified -- Advisory Services - Expenses_1001.502 Aerial Acquisition - …" at bounding box center [345, 161] width 229 height 16
select select "18966234"
click at [231, 153] on select "-- Not Specified -- Advisory Services - Expenses_1001.502 Aerial Acquisition - …" at bounding box center [345, 161] width 229 height 16
click at [211, 193] on link "Specify Payment Details" at bounding box center [184, 194] width 75 height 8
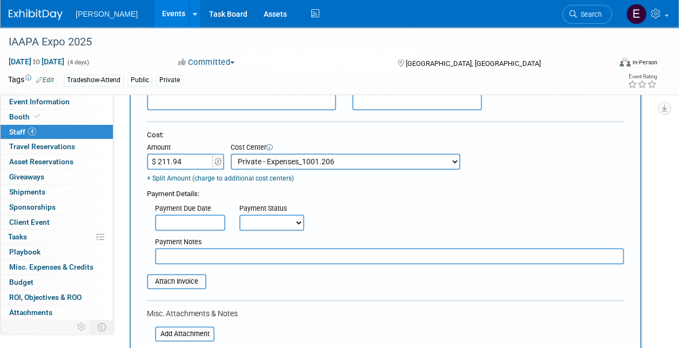
click at [268, 221] on select "Not Paid Yet Partially Paid Paid in Full" at bounding box center [271, 222] width 65 height 16
select select "1"
click at [239, 214] on select "Not Paid Yet Partially Paid Paid in Full" at bounding box center [271, 222] width 65 height 16
click at [228, 258] on input "text" at bounding box center [389, 256] width 469 height 16
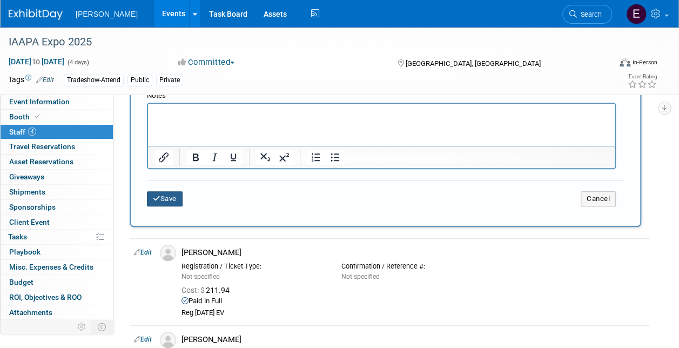
type input "Reg [DATE] SA"
click at [164, 199] on button "Save" at bounding box center [165, 198] width 36 height 15
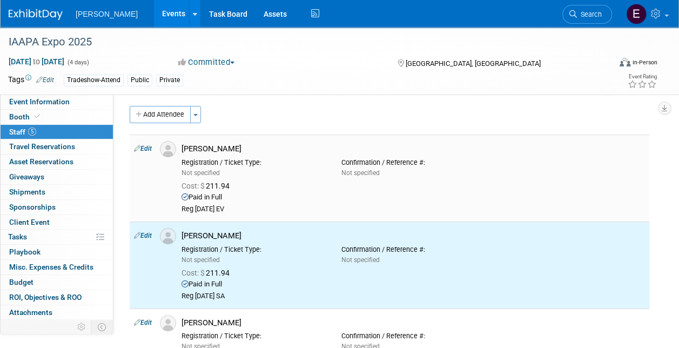
scroll to position [0, 0]
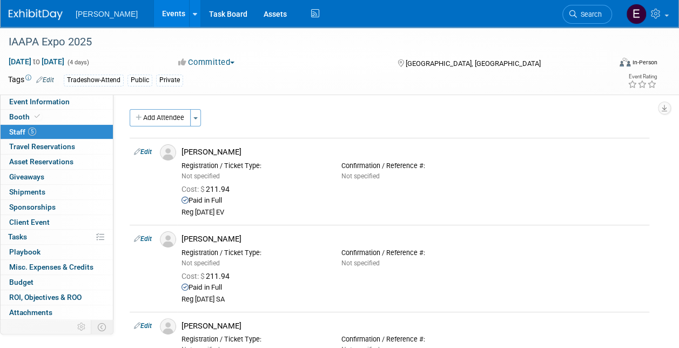
click at [146, 114] on button "Add Attendee" at bounding box center [160, 117] width 61 height 17
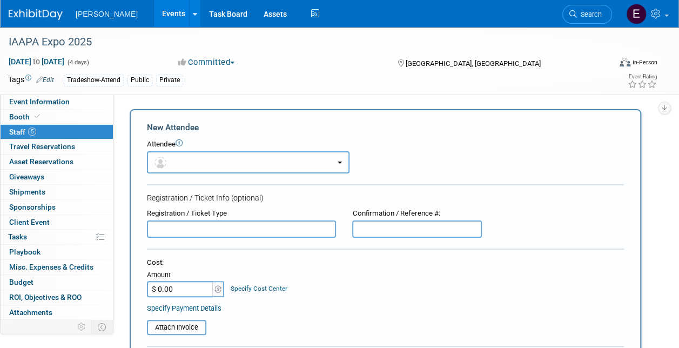
click at [187, 159] on button "button" at bounding box center [248, 162] width 202 height 22
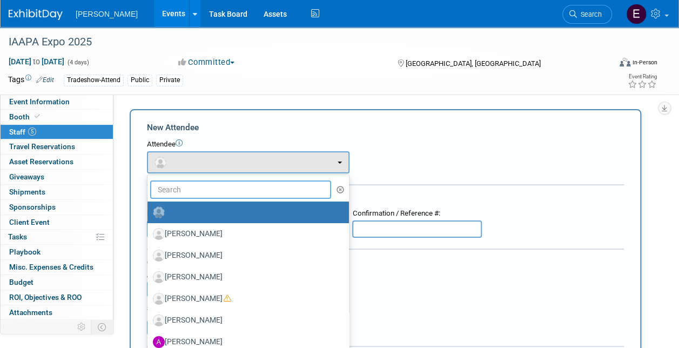
click at [193, 188] on input "text" at bounding box center [240, 189] width 181 height 18
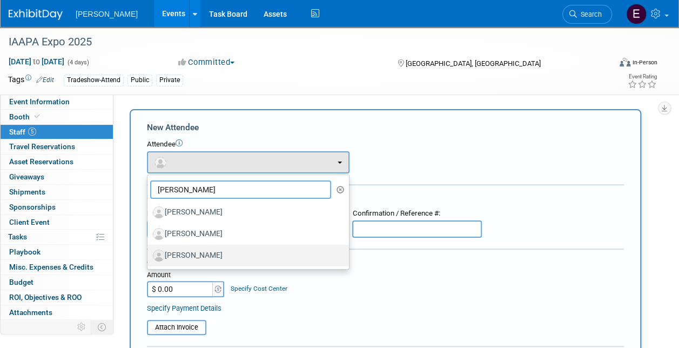
type input "kevin"
click at [188, 256] on label "Kevin Anton" at bounding box center [245, 255] width 185 height 17
click at [149, 256] on input "Kevin Anton" at bounding box center [145, 254] width 7 height 7
select select "259196fe-97a7-4622-9bd8-9796420c3c52"
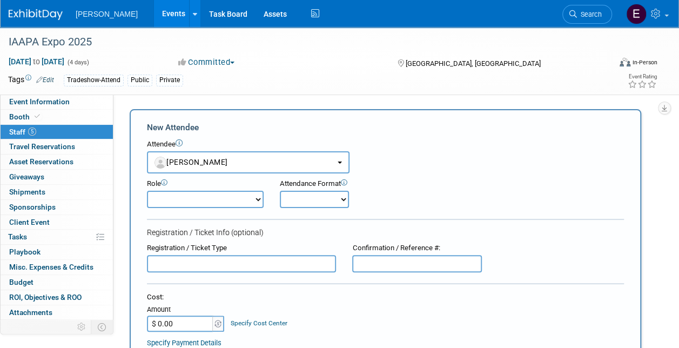
click at [175, 317] on input "$ 0.00" at bounding box center [180, 323] width 67 height 16
type input "$ 211.94"
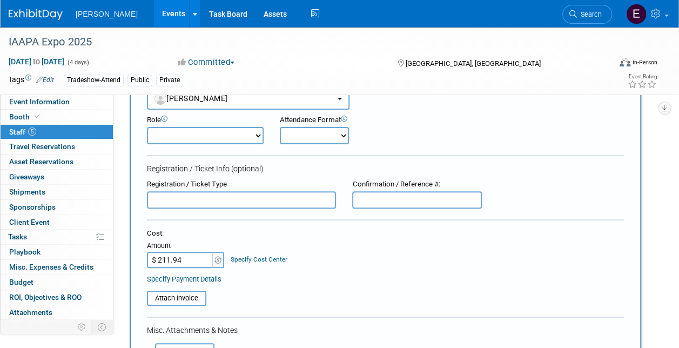
scroll to position [162, 0]
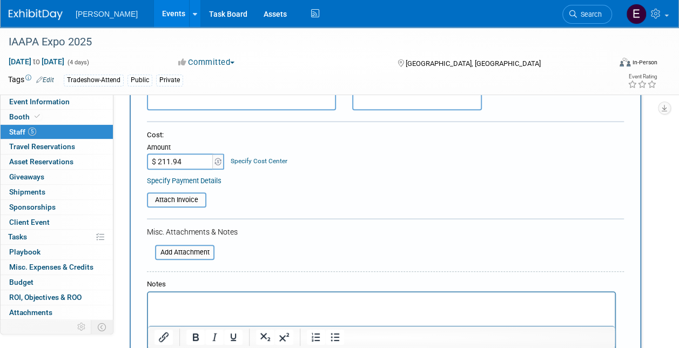
click at [253, 161] on link "Specify Cost Center" at bounding box center [259, 161] width 57 height 8
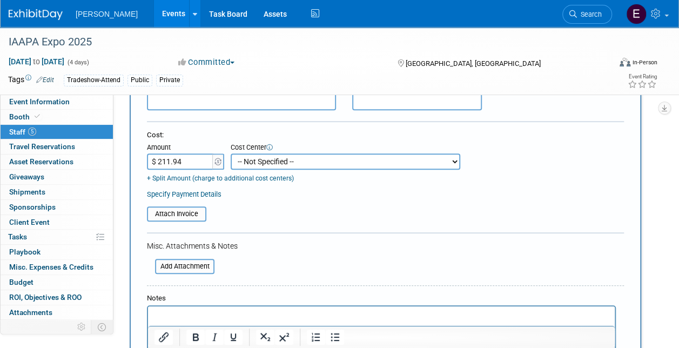
click at [253, 161] on select "-- Not Specified -- Advisory Services - Expenses_1001.502 Aerial Acquisition - …" at bounding box center [345, 161] width 229 height 16
select select "18966234"
click at [231, 153] on select "-- Not Specified -- Advisory Services - Expenses_1001.502 Aerial Acquisition - …" at bounding box center [345, 161] width 229 height 16
click at [211, 192] on link "Specify Payment Details" at bounding box center [184, 194] width 75 height 8
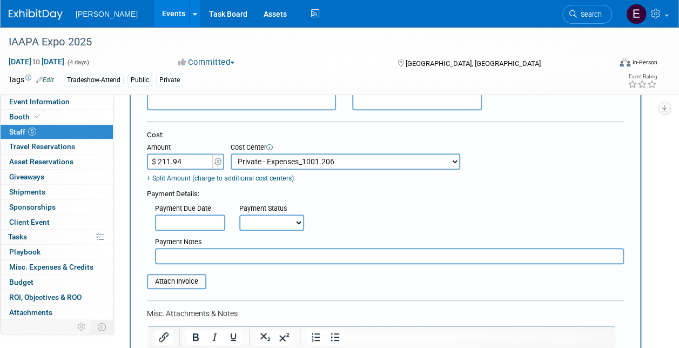
click at [245, 218] on select "Not Paid Yet Partially Paid Paid in Full" at bounding box center [271, 222] width 65 height 16
select select "1"
click at [239, 214] on select "Not Paid Yet Partially Paid Paid in Full" at bounding box center [271, 222] width 65 height 16
click at [246, 252] on input "text" at bounding box center [389, 256] width 469 height 16
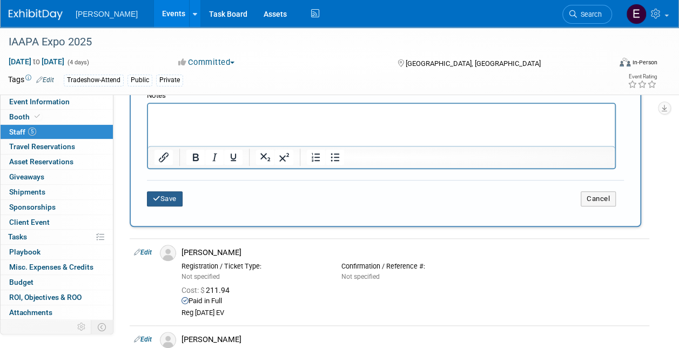
type input "Reg [DATE] SA"
click at [164, 198] on button "Save" at bounding box center [165, 198] width 36 height 15
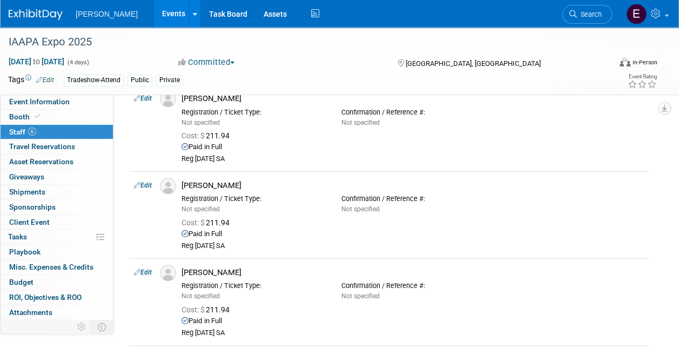
scroll to position [0, 0]
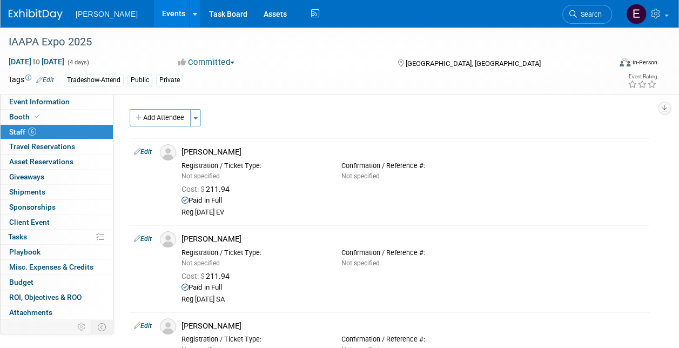
drag, startPoint x: 176, startPoint y: 116, endPoint x: 182, endPoint y: 120, distance: 7.5
click at [176, 117] on button "Add Attendee" at bounding box center [160, 117] width 61 height 17
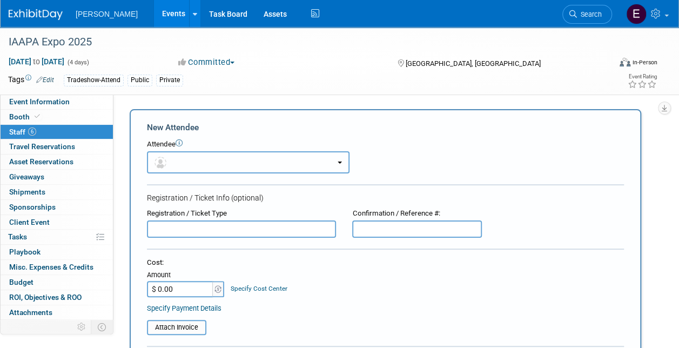
drag, startPoint x: 211, startPoint y: 158, endPoint x: 220, endPoint y: 178, distance: 22.5
click at [211, 158] on button "button" at bounding box center [248, 162] width 202 height 22
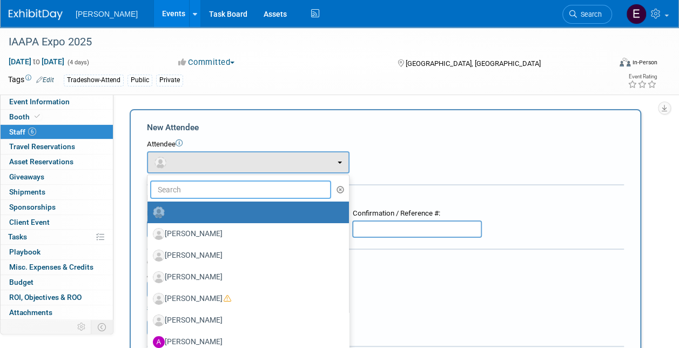
click at [210, 187] on input "text" at bounding box center [240, 189] width 181 height 18
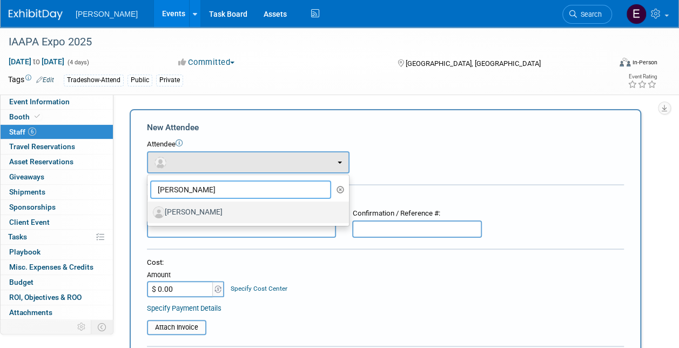
type input "lisa l"
click at [206, 213] on label "Lisa Lugo" at bounding box center [245, 212] width 185 height 17
click at [149, 213] on input "Lisa Lugo" at bounding box center [145, 210] width 7 height 7
select select "0abbf032-0635-4a09-8b99-98666930cd58"
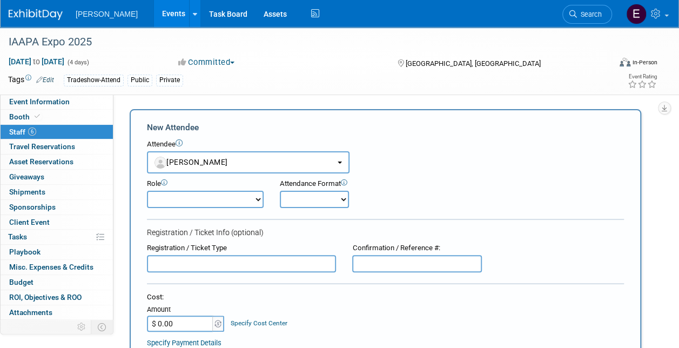
scroll to position [162, 0]
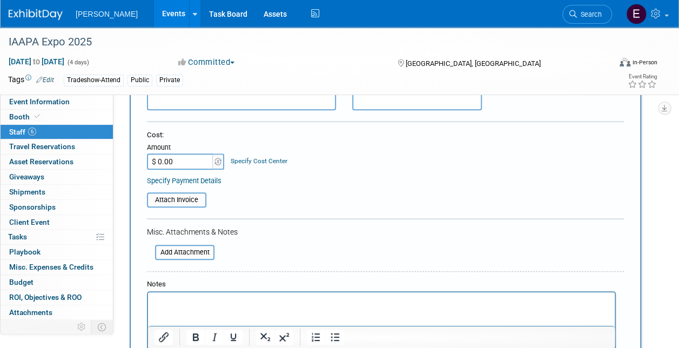
click at [178, 152] on td "Amount $ 0.00" at bounding box center [186, 154] width 78 height 29
type input "$ 211.94"
click at [252, 162] on link "Specify Cost Center" at bounding box center [259, 161] width 57 height 8
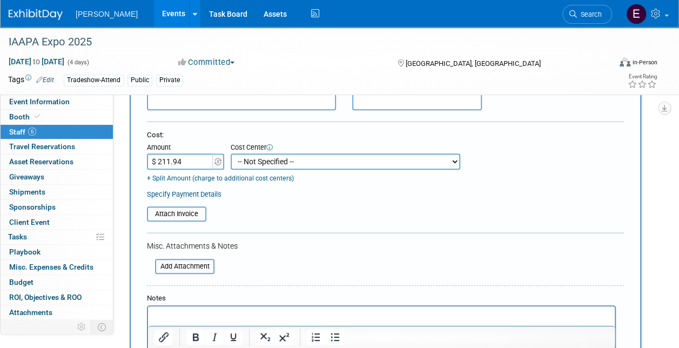
click at [263, 154] on select "-- Not Specified -- Advisory Services - Expenses_1001.502 Aerial Acquisition - …" at bounding box center [345, 161] width 229 height 16
select select "18966234"
click at [231, 153] on select "-- Not Specified -- Advisory Services - Expenses_1001.502 Aerial Acquisition - …" at bounding box center [345, 161] width 229 height 16
click at [215, 195] on link "Specify Payment Details" at bounding box center [184, 194] width 75 height 8
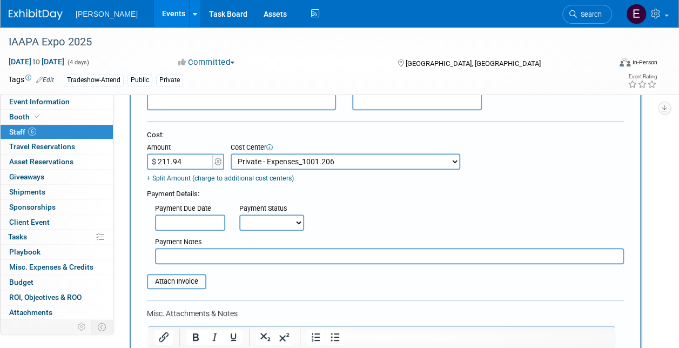
click at [255, 223] on select "Not Paid Yet Partially Paid Paid in Full" at bounding box center [271, 222] width 65 height 16
select select "1"
click at [239, 214] on select "Not Paid Yet Partially Paid Paid in Full" at bounding box center [271, 222] width 65 height 16
click at [232, 259] on input "text" at bounding box center [389, 256] width 469 height 16
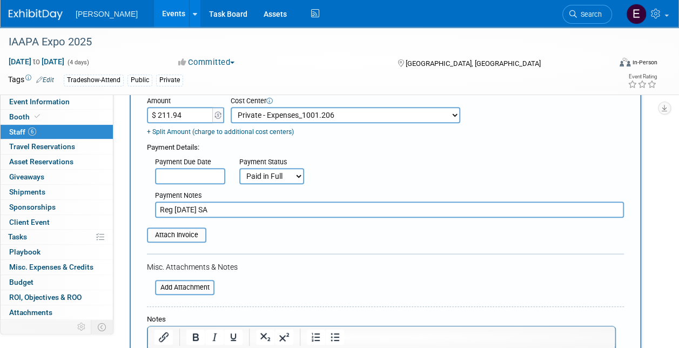
scroll to position [378, 0]
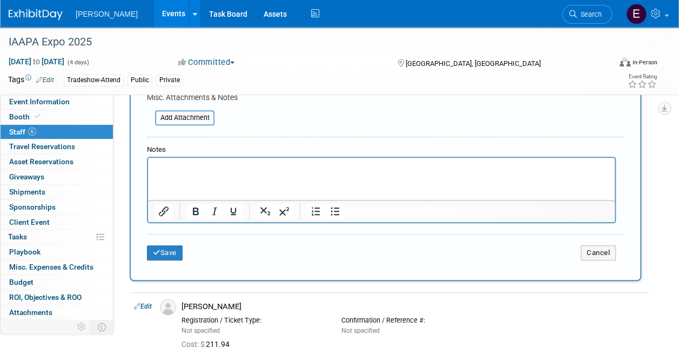
type input "Reg [DATE] SA"
drag, startPoint x: 173, startPoint y: 243, endPoint x: 168, endPoint y: 251, distance: 8.5
click at [172, 245] on div "Save Cancel" at bounding box center [385, 251] width 477 height 35
click at [167, 251] on button "Save" at bounding box center [165, 252] width 36 height 15
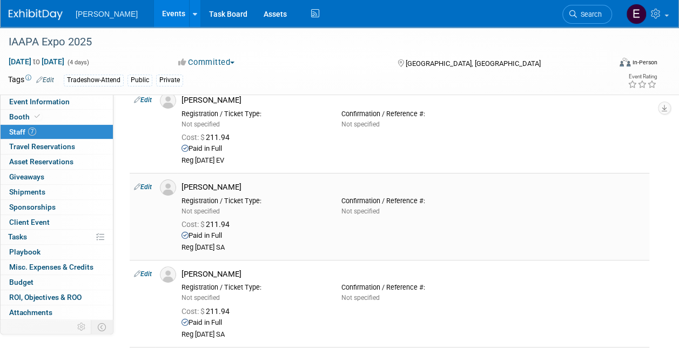
scroll to position [0, 0]
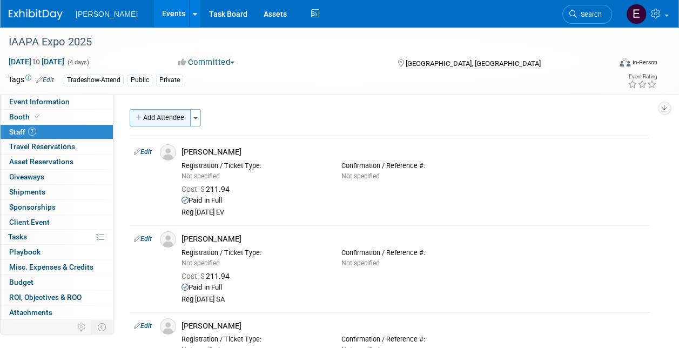
click at [161, 116] on button "Add Attendee" at bounding box center [160, 117] width 61 height 17
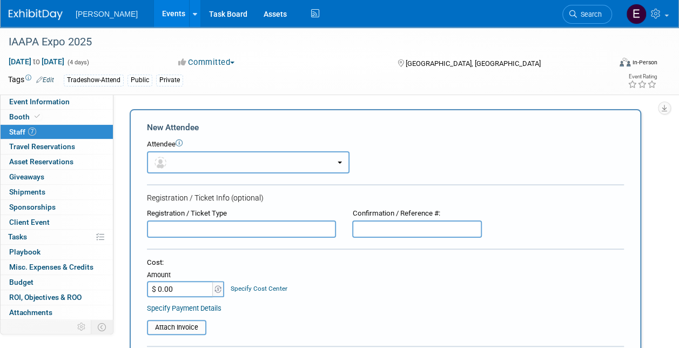
click at [213, 164] on button "button" at bounding box center [248, 162] width 202 height 22
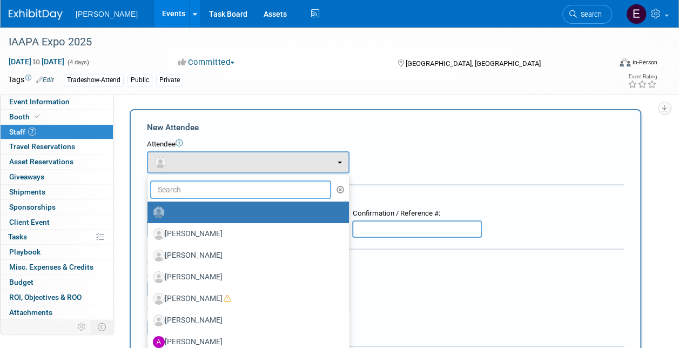
click at [214, 181] on input "text" at bounding box center [240, 189] width 181 height 18
type input "marc"
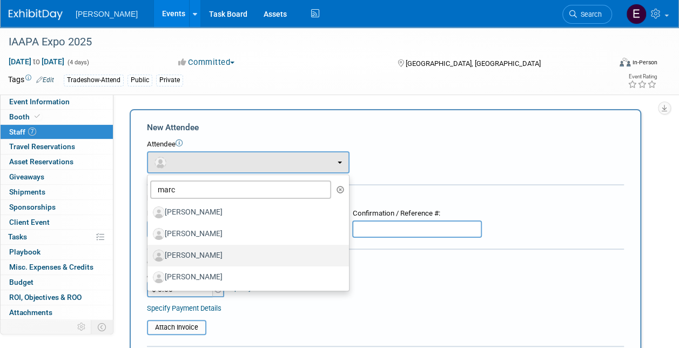
click at [205, 258] on label "Marc Sherman" at bounding box center [245, 255] width 185 height 17
click at [149, 258] on input "Marc Sherman" at bounding box center [145, 254] width 7 height 7
select select "eca37940-695b-4a8b-92fc-06bf0350205a"
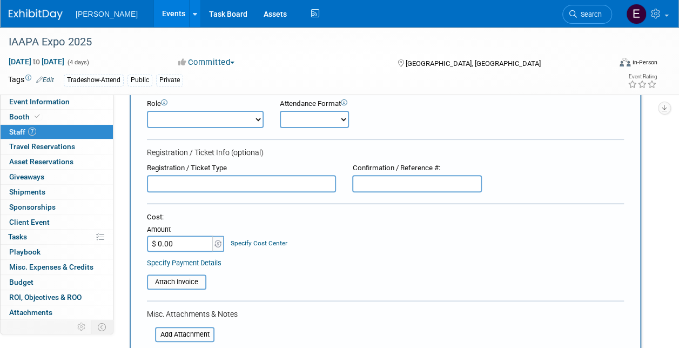
scroll to position [162, 0]
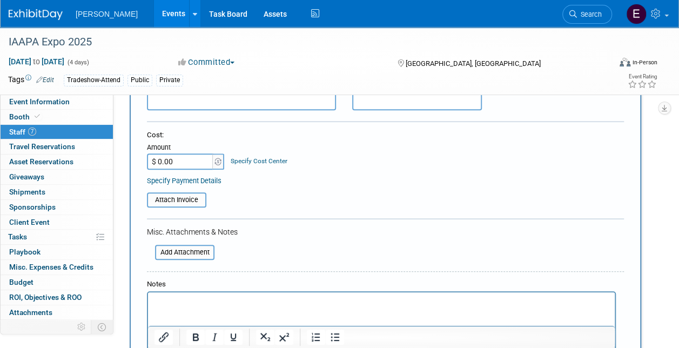
click at [172, 159] on input "$ 0.00" at bounding box center [180, 161] width 67 height 16
type input "$ 211.94"
click at [245, 155] on div "Specify Cost Center" at bounding box center [259, 156] width 57 height 20
click at [254, 163] on link "Specify Cost Center" at bounding box center [259, 161] width 57 height 8
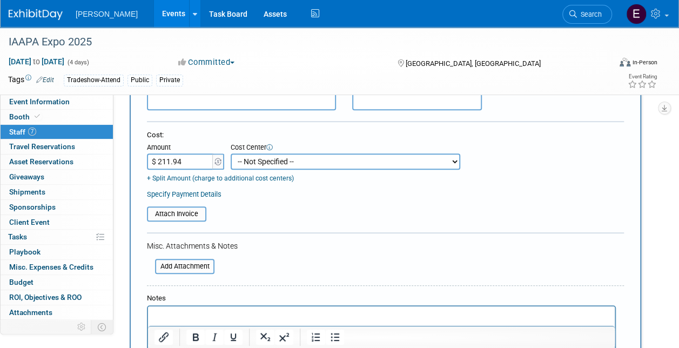
click at [259, 171] on td "+ Split Amount (charge to additional cost centers)" at bounding box center [303, 177] width 313 height 14
drag, startPoint x: 260, startPoint y: 157, endPoint x: 262, endPoint y: 163, distance: 6.2
click at [260, 158] on select "-- Not Specified -- Advisory Services - Expenses_1001.502 Aerial Acquisition - …" at bounding box center [345, 161] width 229 height 16
select select "18966234"
click at [231, 153] on select "-- Not Specified -- Advisory Services - Expenses_1001.502 Aerial Acquisition - …" at bounding box center [345, 161] width 229 height 16
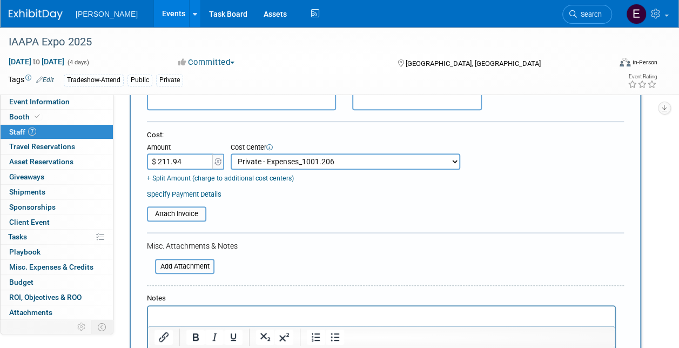
click at [198, 194] on link "Specify Payment Details" at bounding box center [184, 194] width 75 height 8
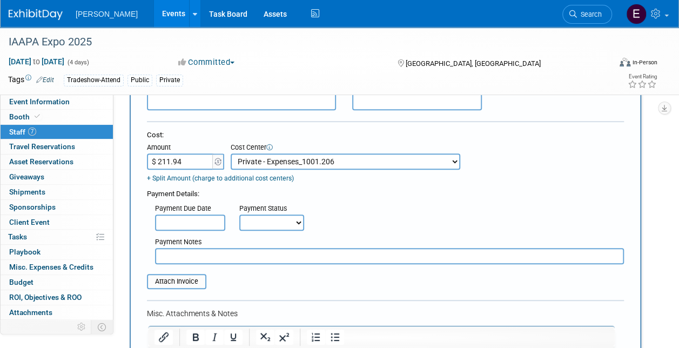
click at [266, 220] on select "Not Paid Yet Partially Paid Paid in Full" at bounding box center [271, 222] width 65 height 16
select select "1"
click at [239, 214] on select "Not Paid Yet Partially Paid Paid in Full" at bounding box center [271, 222] width 65 height 16
click at [259, 255] on input "text" at bounding box center [389, 256] width 469 height 16
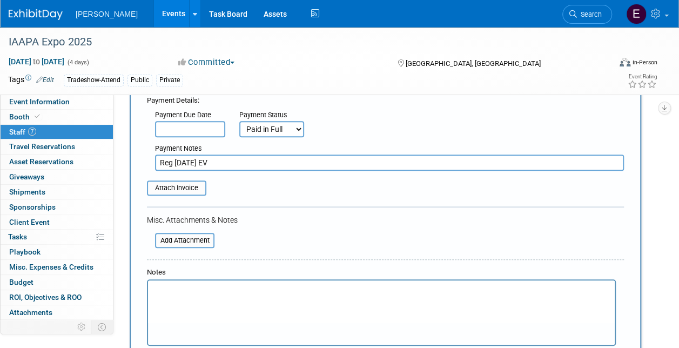
scroll to position [378, 0]
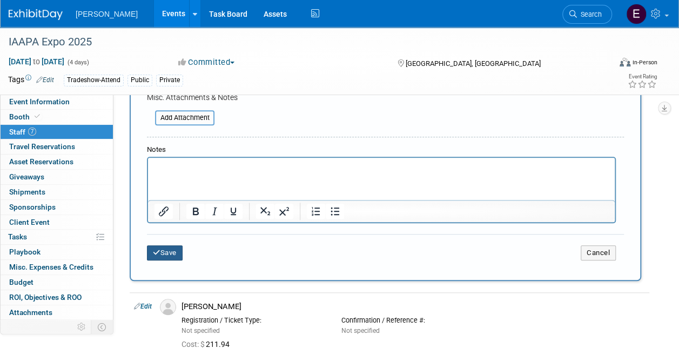
type input "Reg [DATE] EV"
click at [169, 252] on button "Save" at bounding box center [165, 252] width 36 height 15
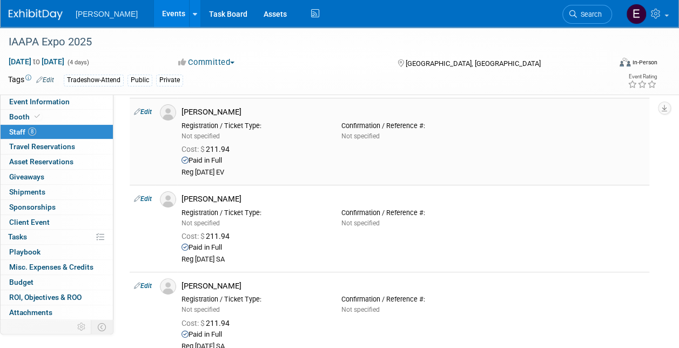
scroll to position [0, 0]
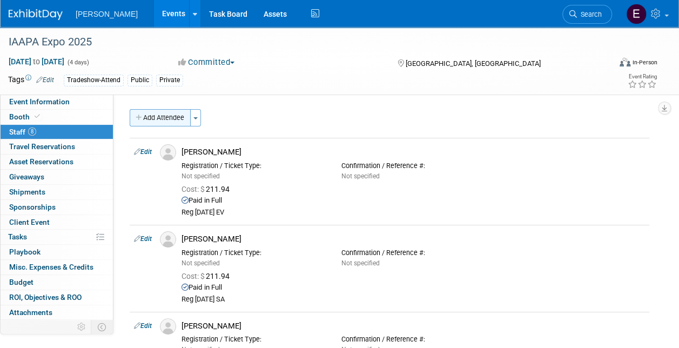
click at [154, 120] on button "Add Attendee" at bounding box center [160, 117] width 61 height 17
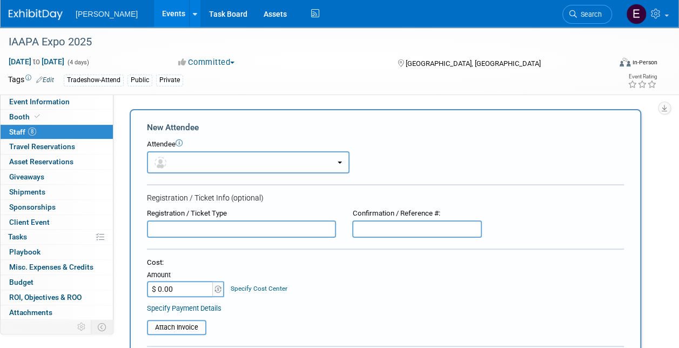
click at [194, 158] on button "button" at bounding box center [248, 162] width 202 height 22
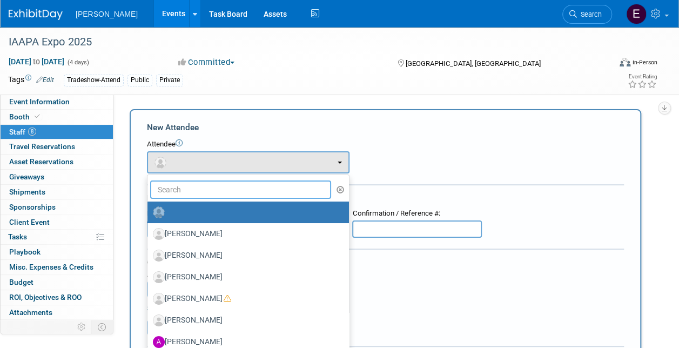
click at [196, 186] on input "text" at bounding box center [240, 189] width 181 height 18
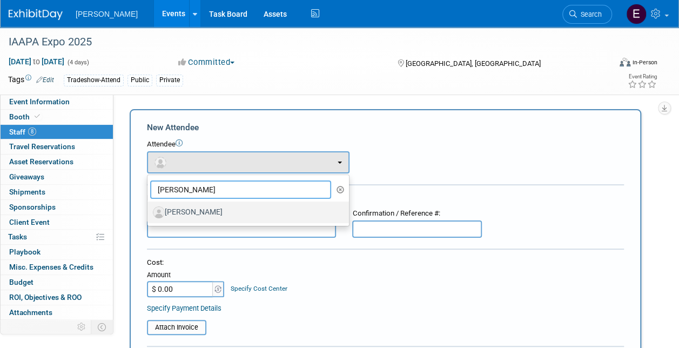
type input "rolan"
click at [199, 209] on label "Rolando Mendoza" at bounding box center [245, 212] width 185 height 17
click at [149, 209] on input "Rolando Mendoza" at bounding box center [145, 210] width 7 height 7
select select "4fbc98bc-3406-4217-a7c2-2a021c8406d1"
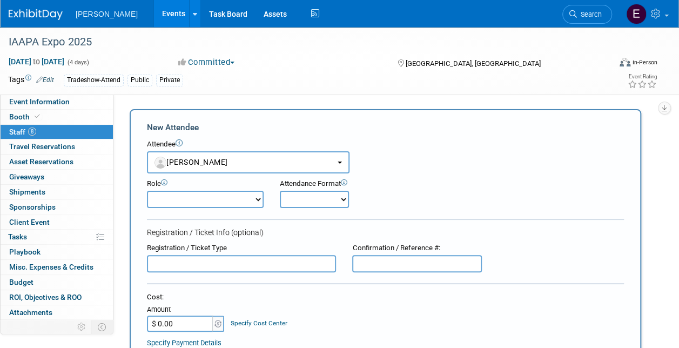
scroll to position [108, 0]
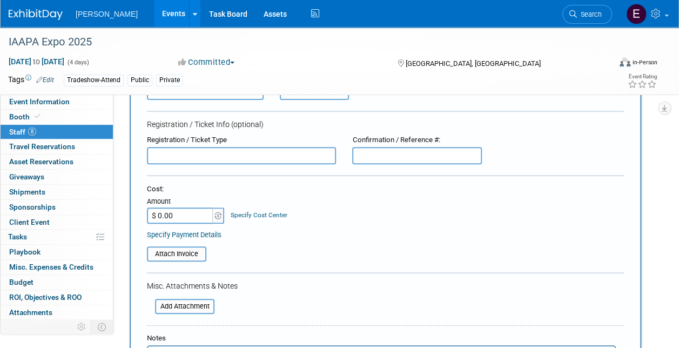
click at [179, 211] on input "$ 0.00" at bounding box center [180, 215] width 67 height 16
type input "$ 211.94"
click at [247, 211] on div "Specify Cost Center" at bounding box center [259, 210] width 57 height 20
click at [251, 214] on link "Specify Cost Center" at bounding box center [259, 215] width 57 height 8
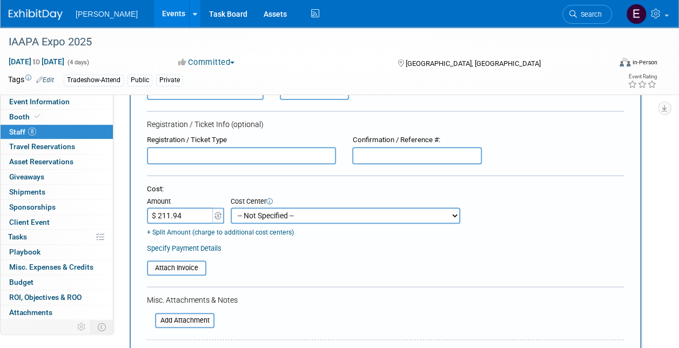
click at [255, 215] on select "-- Not Specified -- Advisory Services - Expenses_1001.502 Aerial Acquisition - …" at bounding box center [345, 215] width 229 height 16
select select "18966234"
click at [231, 207] on select "-- Not Specified -- Advisory Services - Expenses_1001.502 Aerial Acquisition - …" at bounding box center [345, 215] width 229 height 16
click at [195, 246] on link "Specify Payment Details" at bounding box center [184, 248] width 75 height 8
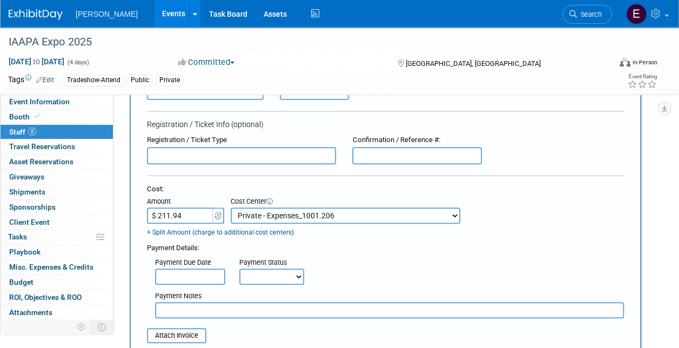
drag, startPoint x: 265, startPoint y: 276, endPoint x: 262, endPoint y: 285, distance: 8.9
click at [265, 276] on select "Not Paid Yet Partially Paid Paid in Full" at bounding box center [271, 276] width 65 height 16
select select "1"
click at [239, 268] on select "Not Paid Yet Partially Paid Paid in Full" at bounding box center [271, 276] width 65 height 16
click at [248, 313] on input "text" at bounding box center [389, 310] width 469 height 16
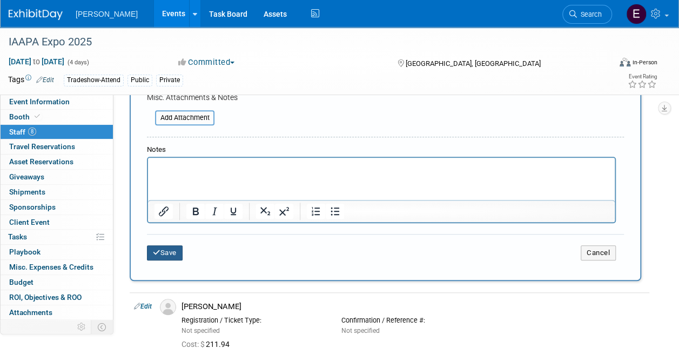
type input "Reg [DATE] SA"
click at [170, 250] on button "Save" at bounding box center [165, 252] width 36 height 15
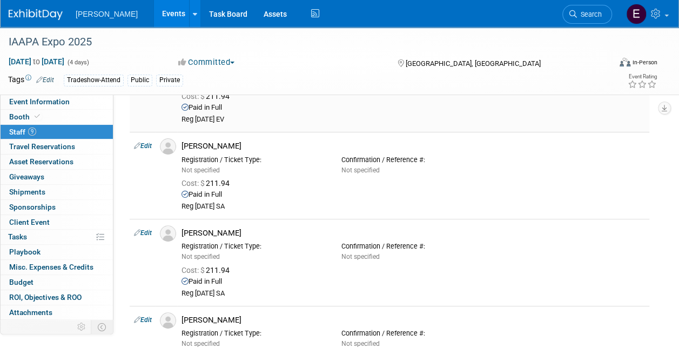
scroll to position [0, 0]
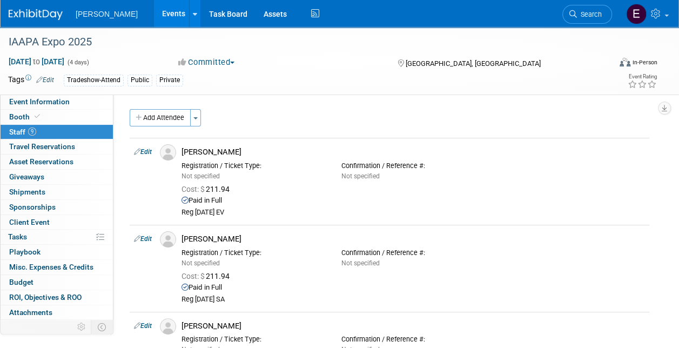
click at [165, 106] on div "Event Website: Edit https://www.iaapa.org/expos/iaapa-expo Event Venue Name: Or…" at bounding box center [385, 213] width 544 height 238
click at [166, 117] on button "Add Attendee" at bounding box center [160, 117] width 61 height 17
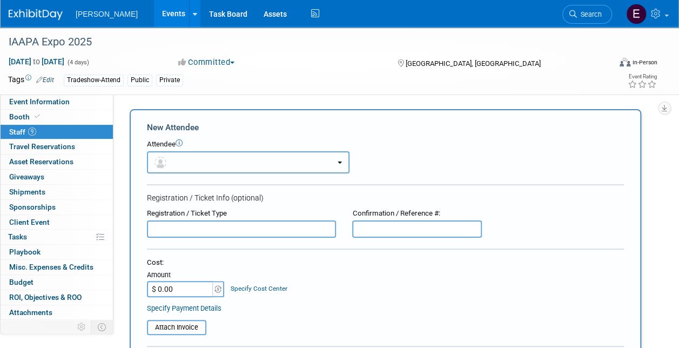
click at [186, 158] on button "button" at bounding box center [248, 162] width 202 height 22
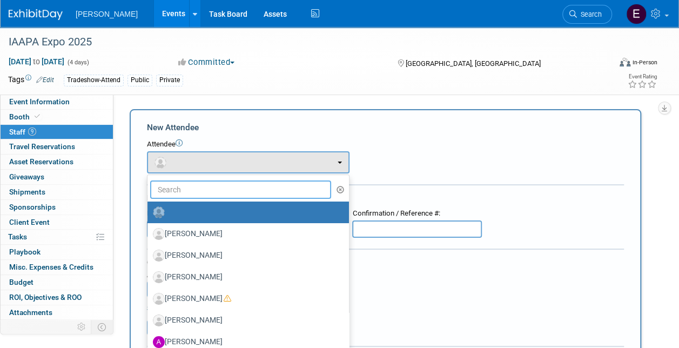
click at [194, 191] on input "text" at bounding box center [240, 189] width 181 height 18
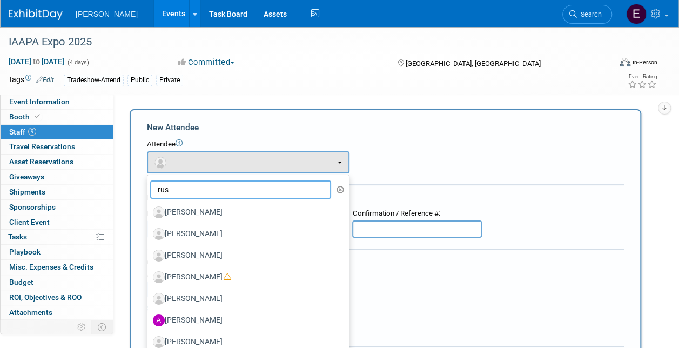
type input "russ"
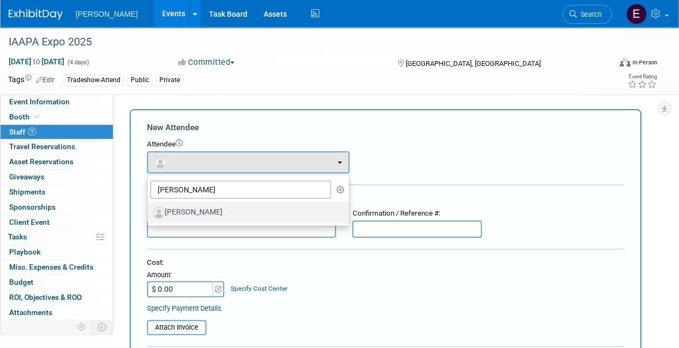
click at [201, 207] on label "Russchelle Fox" at bounding box center [245, 212] width 185 height 17
click at [149, 207] on input "Russchelle Fox" at bounding box center [145, 210] width 7 height 7
select select "eae44531-64a2-4fc9-80e9-97a15c3fa27c"
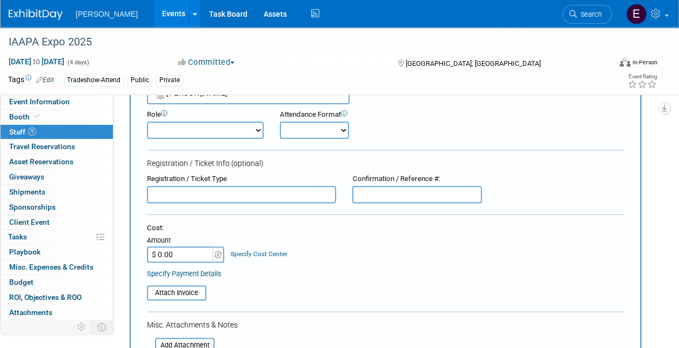
scroll to position [108, 0]
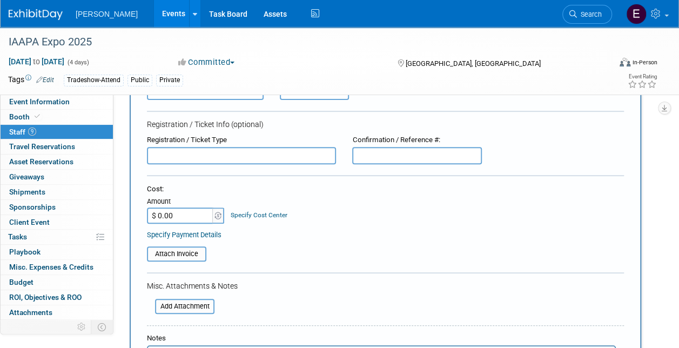
click at [197, 224] on div "Cost: Amount $ 0.00 Specify Cost Center Cost Center -- Not Specified -- Advisor…" at bounding box center [385, 211] width 477 height 55
click at [192, 218] on input "$ 0.00" at bounding box center [180, 215] width 67 height 16
type input "$ 211.94"
click at [248, 211] on div "Specify Cost Center" at bounding box center [259, 210] width 57 height 20
click at [246, 214] on link "Specify Cost Center" at bounding box center [259, 215] width 57 height 8
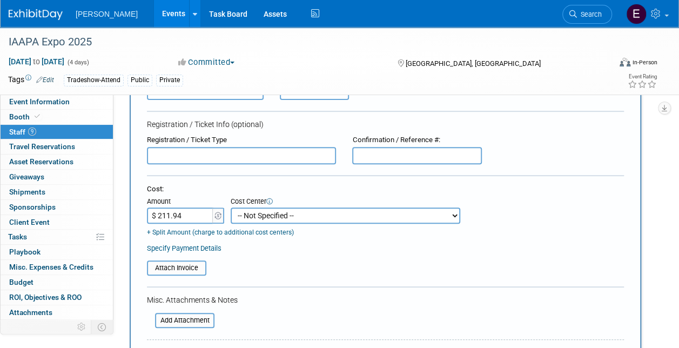
click at [246, 214] on select "-- Not Specified -- Advisory Services - Expenses_1001.502 Aerial Acquisition - …" at bounding box center [345, 215] width 229 height 16
select select "18966234"
click at [231, 207] on select "-- Not Specified -- Advisory Services - Expenses_1001.502 Aerial Acquisition - …" at bounding box center [345, 215] width 229 height 16
click at [211, 245] on link "Specify Payment Details" at bounding box center [184, 248] width 75 height 8
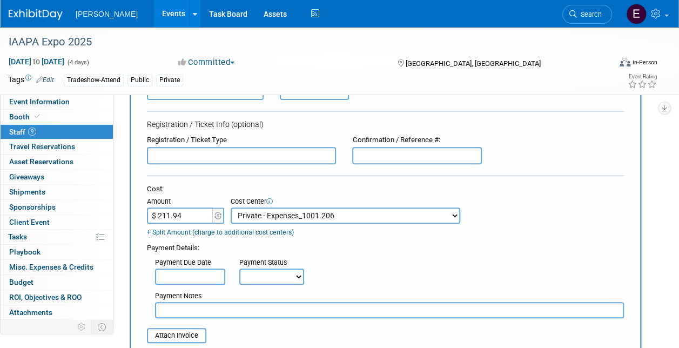
click at [288, 274] on select "Not Paid Yet Partially Paid Paid in Full" at bounding box center [271, 276] width 65 height 16
select select "1"
click at [239, 268] on select "Not Paid Yet Partially Paid Paid in Full" at bounding box center [271, 276] width 65 height 16
click at [245, 307] on input "text" at bounding box center [389, 310] width 469 height 16
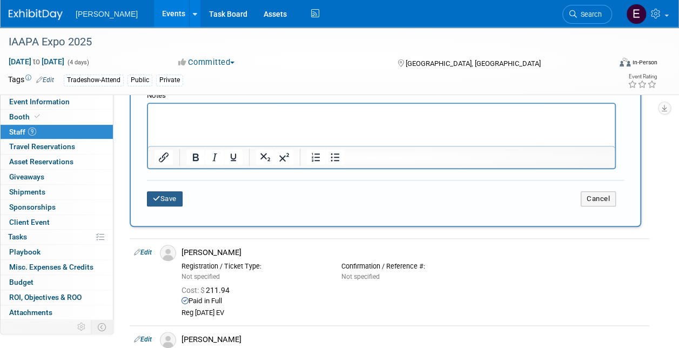
type input "Reg [DATE] SA"
click at [170, 199] on button "Save" at bounding box center [165, 198] width 36 height 15
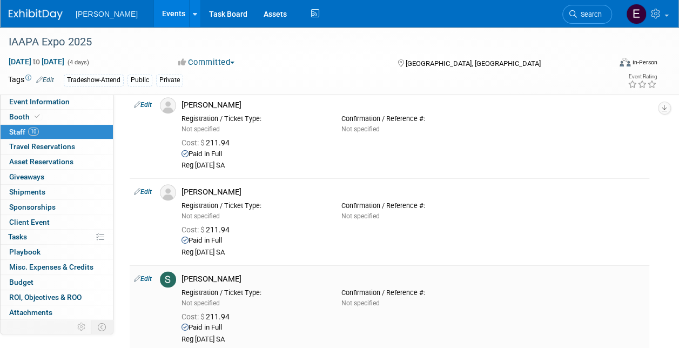
scroll to position [676, 0]
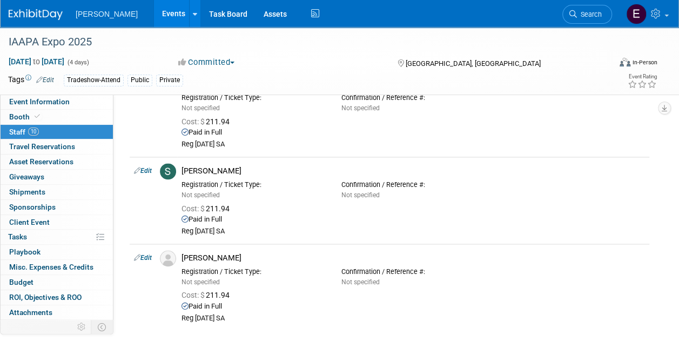
click at [141, 167] on link "Edit" at bounding box center [143, 171] width 18 height 8
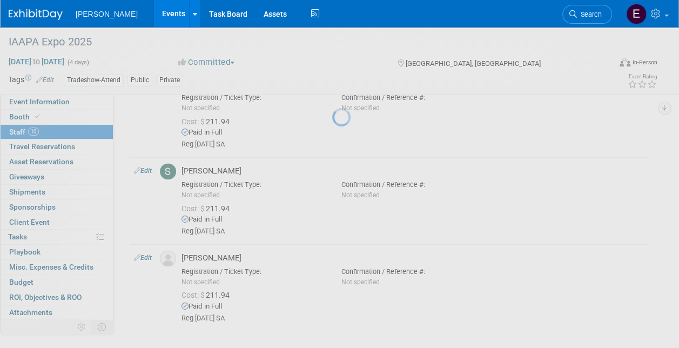
select select "86d3521a-ef5b-4dff-bd84-06f43fdc993a"
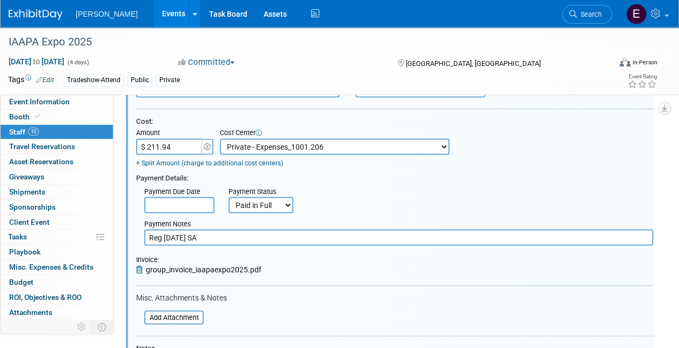
scroll to position [1086, 0]
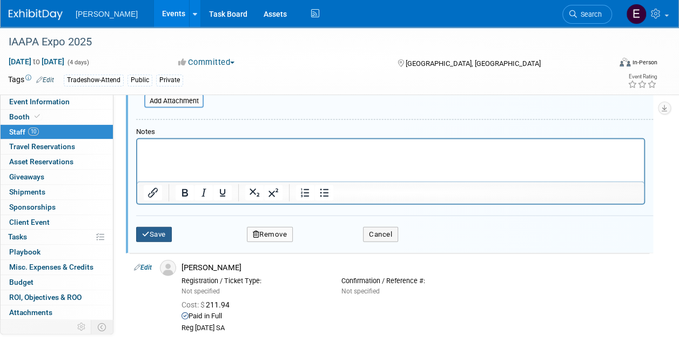
click at [158, 228] on button "Save" at bounding box center [154, 234] width 36 height 15
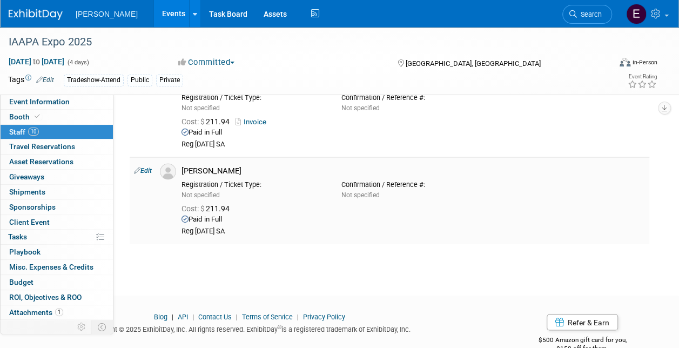
scroll to position [784, 0]
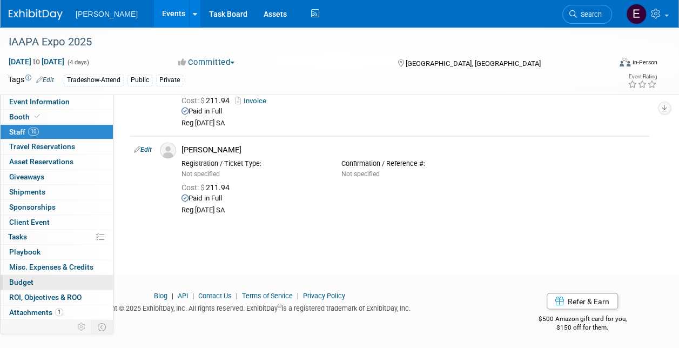
click at [39, 281] on link "Budget" at bounding box center [57, 282] width 112 height 15
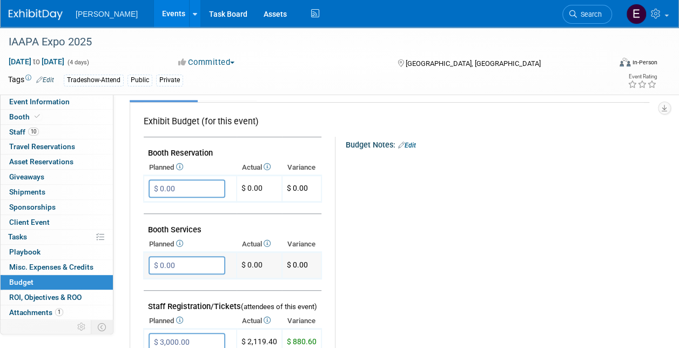
scroll to position [324, 0]
